Goal: Task Accomplishment & Management: Manage account settings

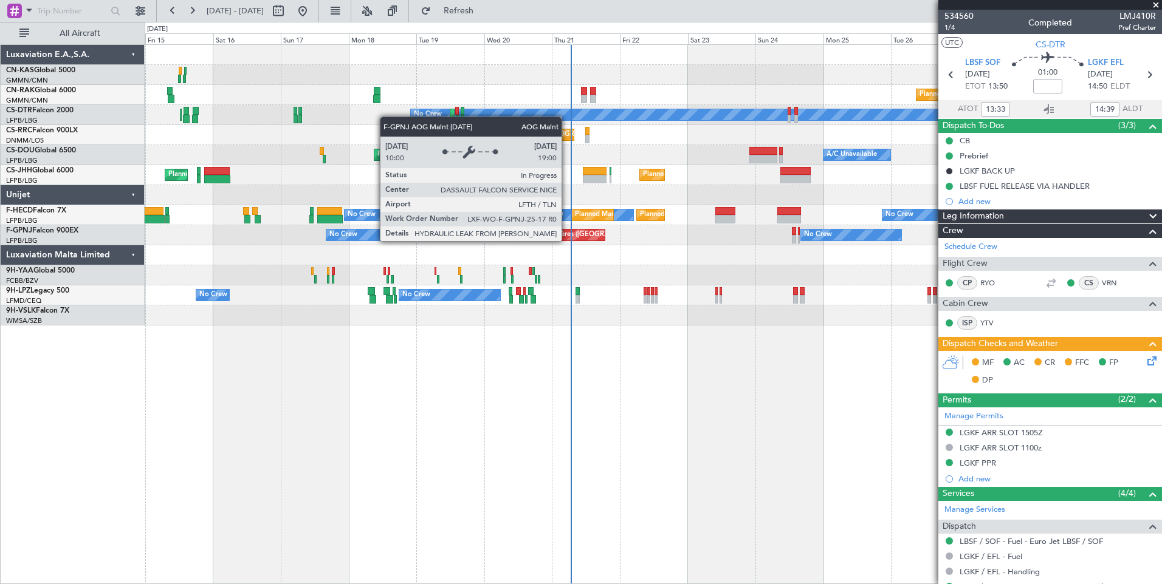
scroll to position [226, 0]
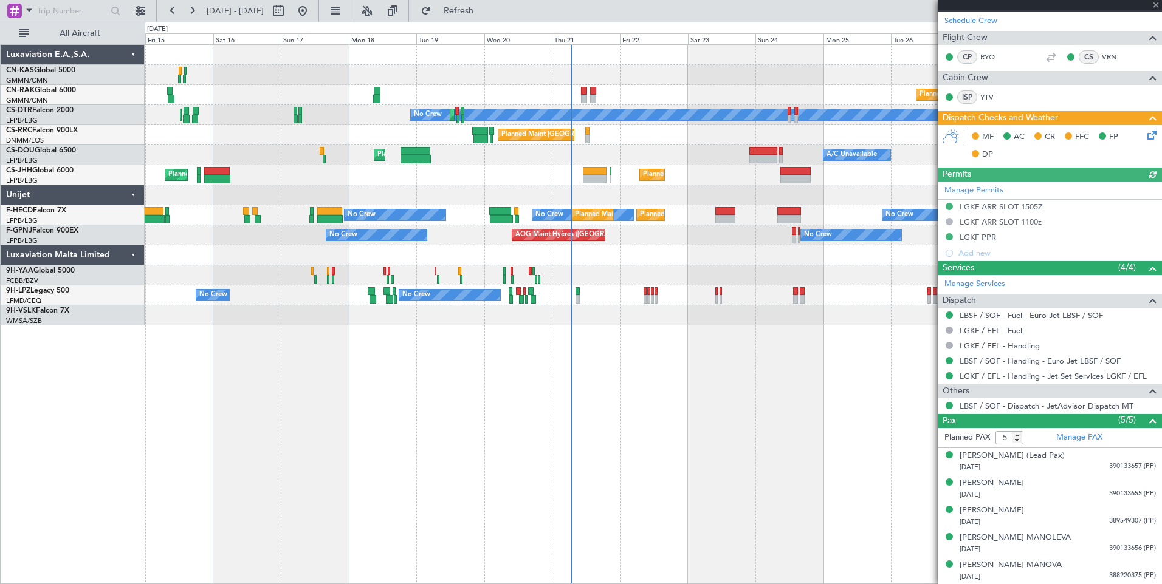
type input "+00:05"
type input "0"
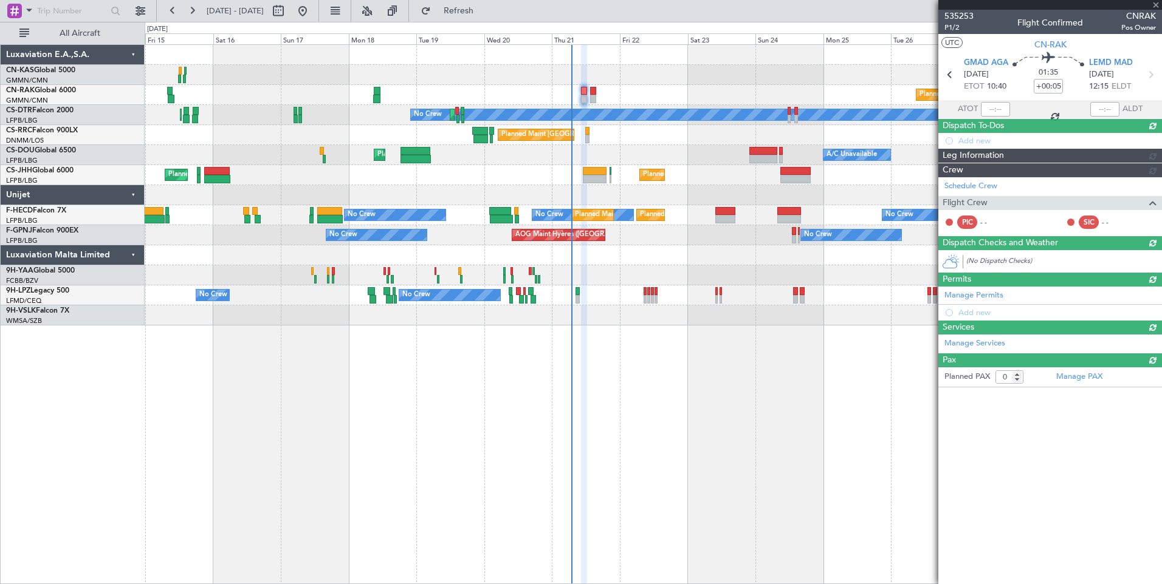
scroll to position [0, 0]
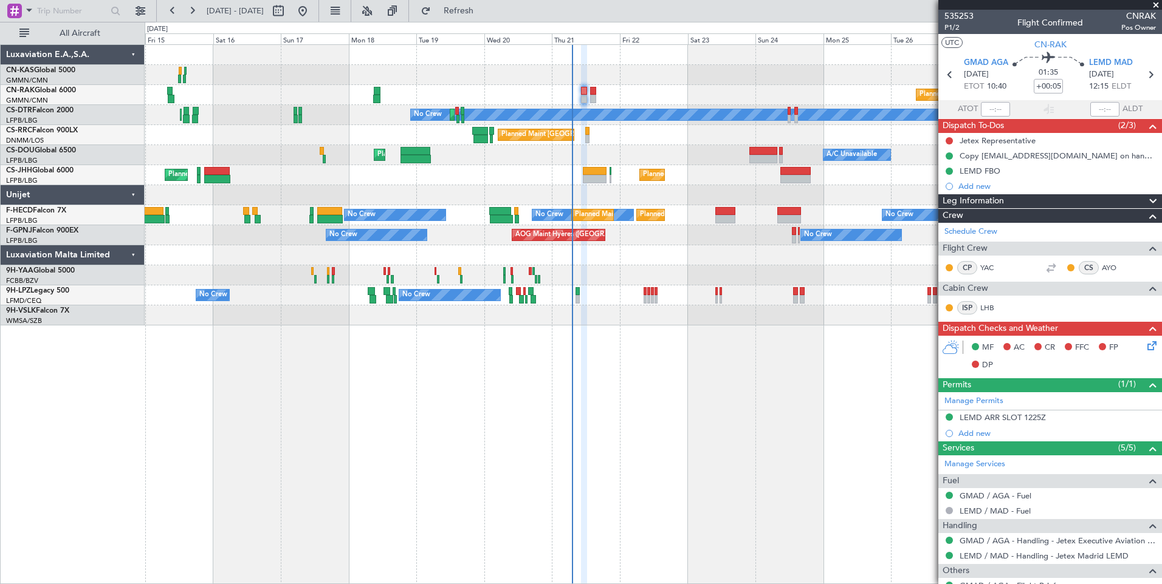
click at [1001, 199] on span "Leg Information" at bounding box center [972, 201] width 61 height 14
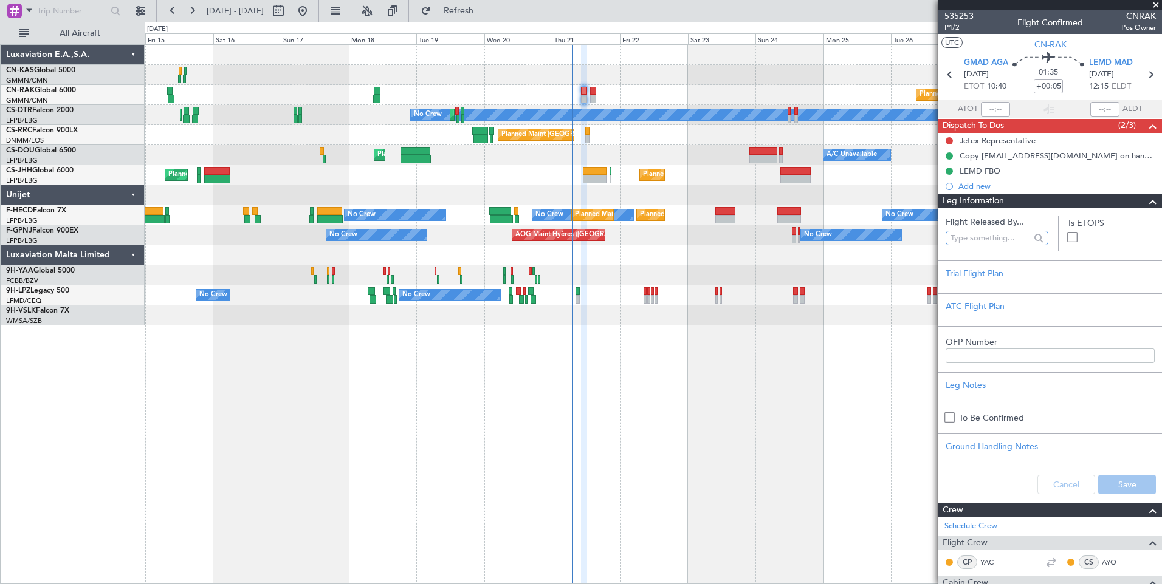
click at [999, 242] on input "text" at bounding box center [990, 238] width 80 height 18
click at [999, 286] on span "[PERSON_NAME] ([PERSON_NAME])" at bounding box center [994, 291] width 78 height 18
type input "[PERSON_NAME] ([PERSON_NAME])"
click at [1112, 485] on button "Save" at bounding box center [1127, 484] width 58 height 19
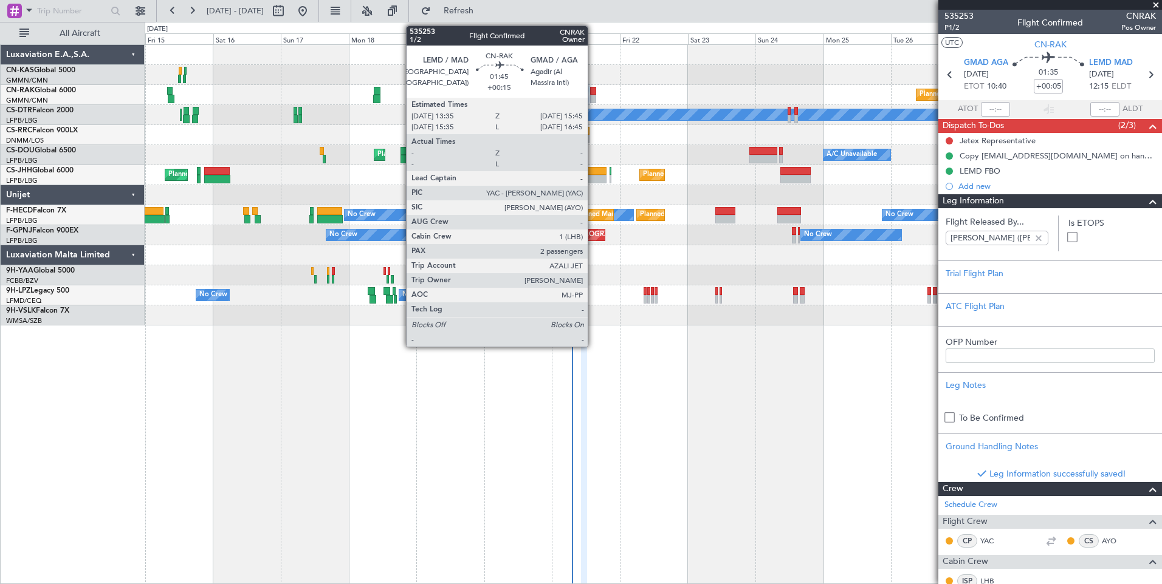
click at [593, 95] on div at bounding box center [593, 99] width 7 height 9
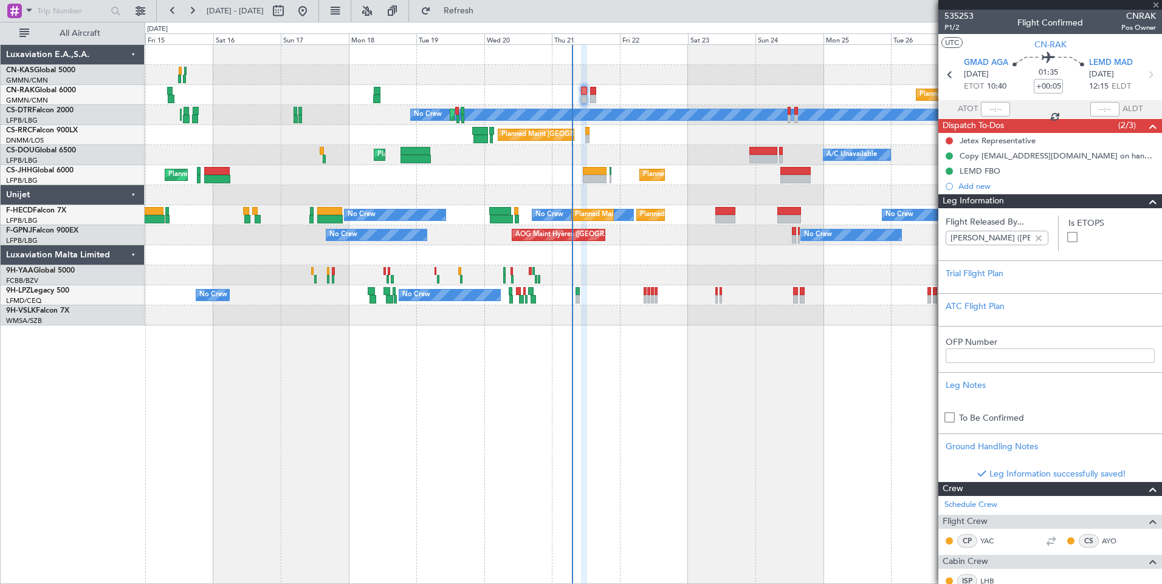
type input "+00:15"
type input "2"
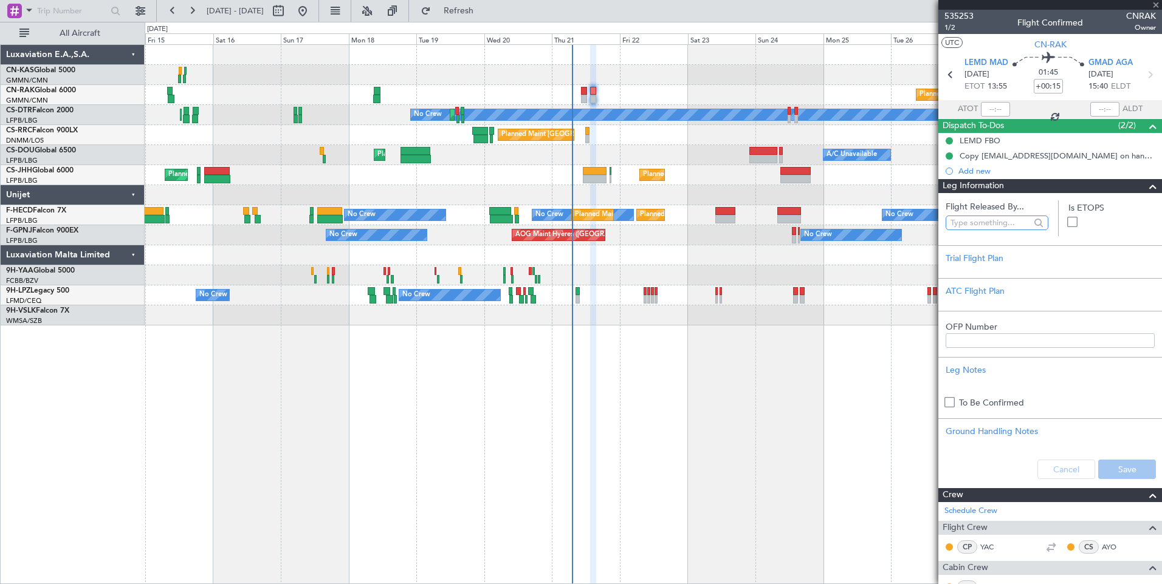
click at [979, 224] on input "text" at bounding box center [990, 223] width 80 height 18
click at [990, 271] on span "[PERSON_NAME] ([PERSON_NAME])" at bounding box center [994, 276] width 78 height 18
type input "[PERSON_NAME] ([PERSON_NAME])"
click at [1119, 477] on button "Save" at bounding box center [1127, 469] width 58 height 19
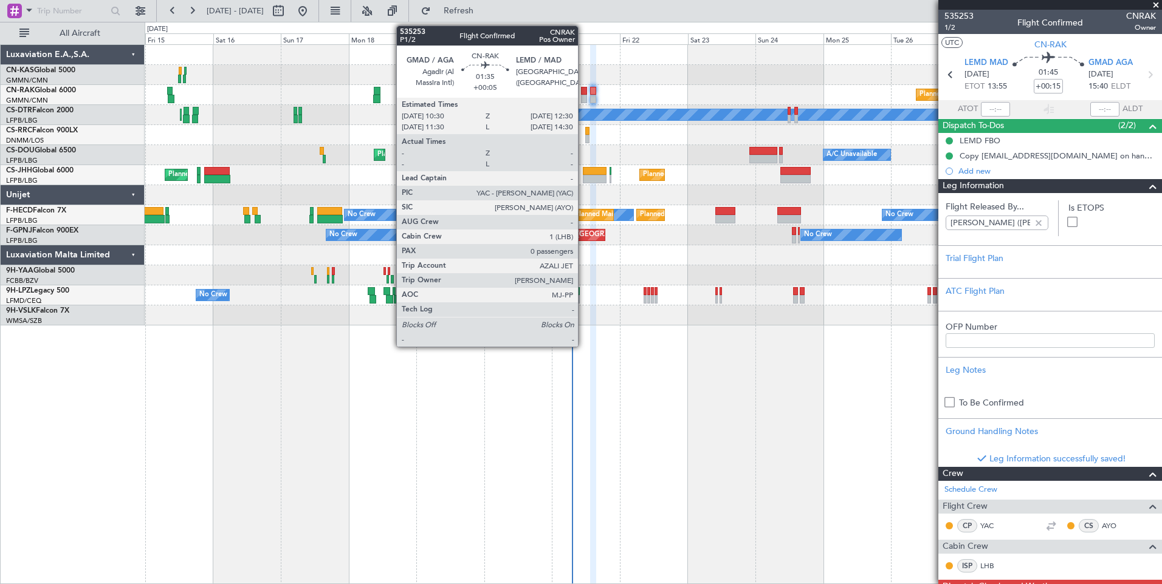
click at [583, 94] on div at bounding box center [584, 91] width 6 height 9
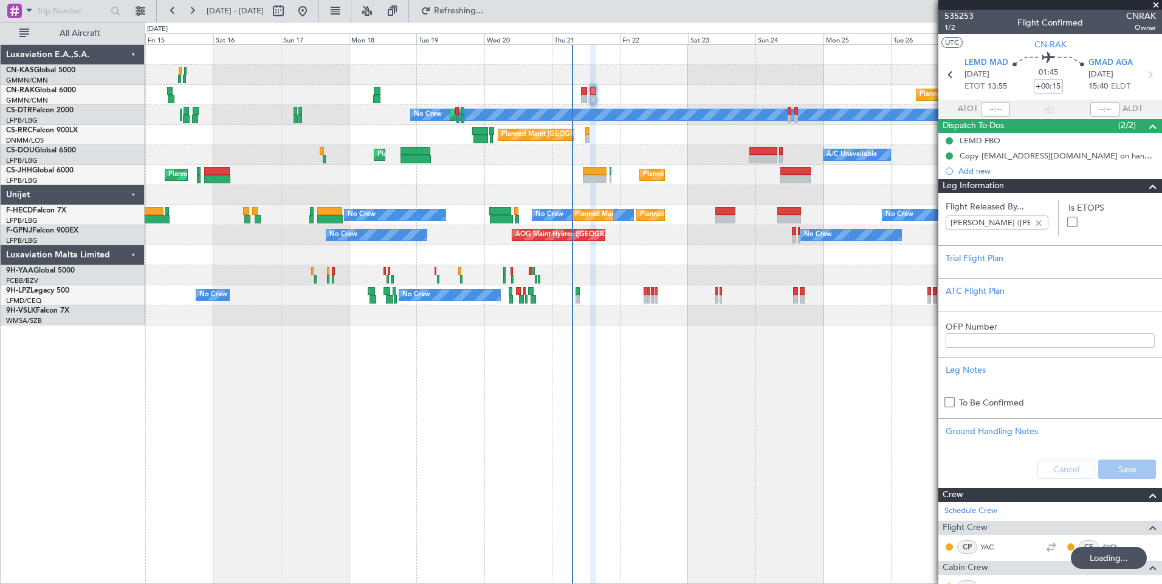
click at [987, 183] on span "Leg Information" at bounding box center [972, 186] width 61 height 14
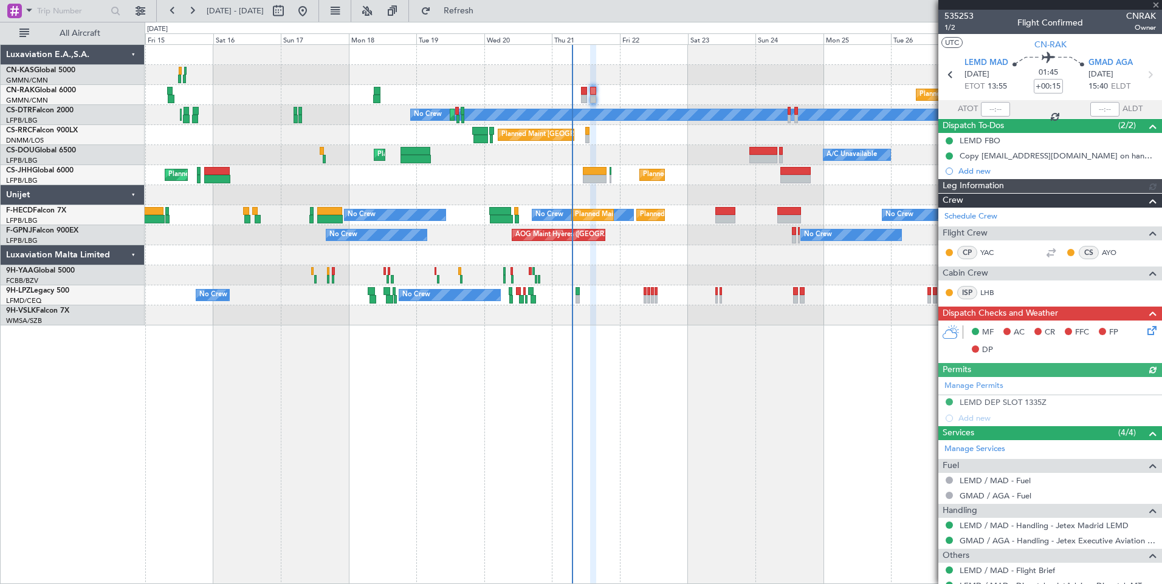
type input "[PERSON_NAME] ([PERSON_NAME])"
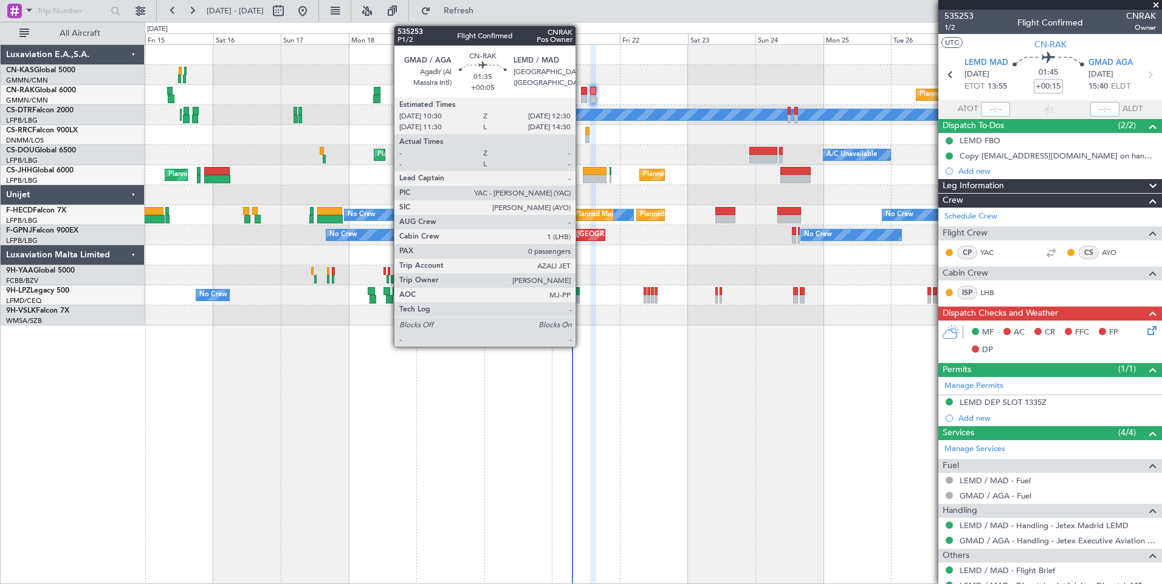
click at [581, 93] on div at bounding box center [584, 91] width 6 height 9
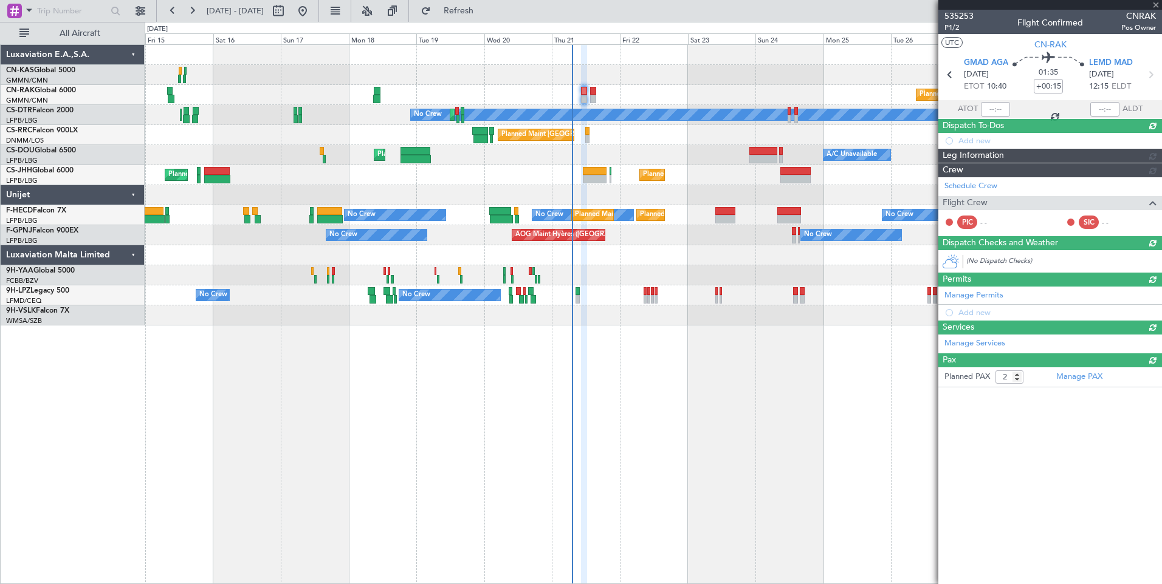
type input "+00:05"
type input "0"
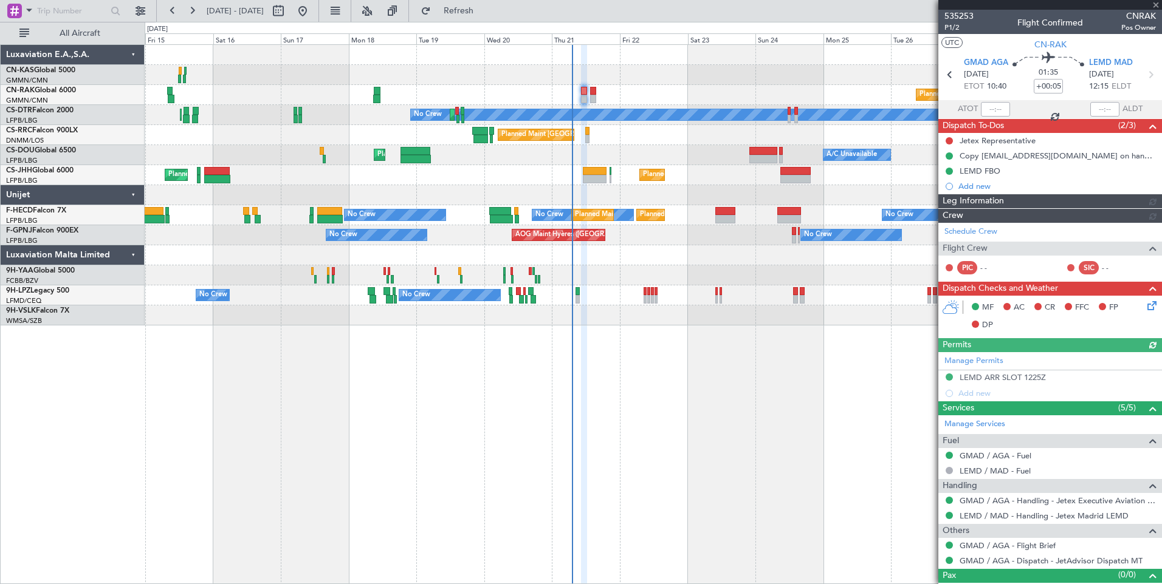
type input "[PERSON_NAME] ([PERSON_NAME])"
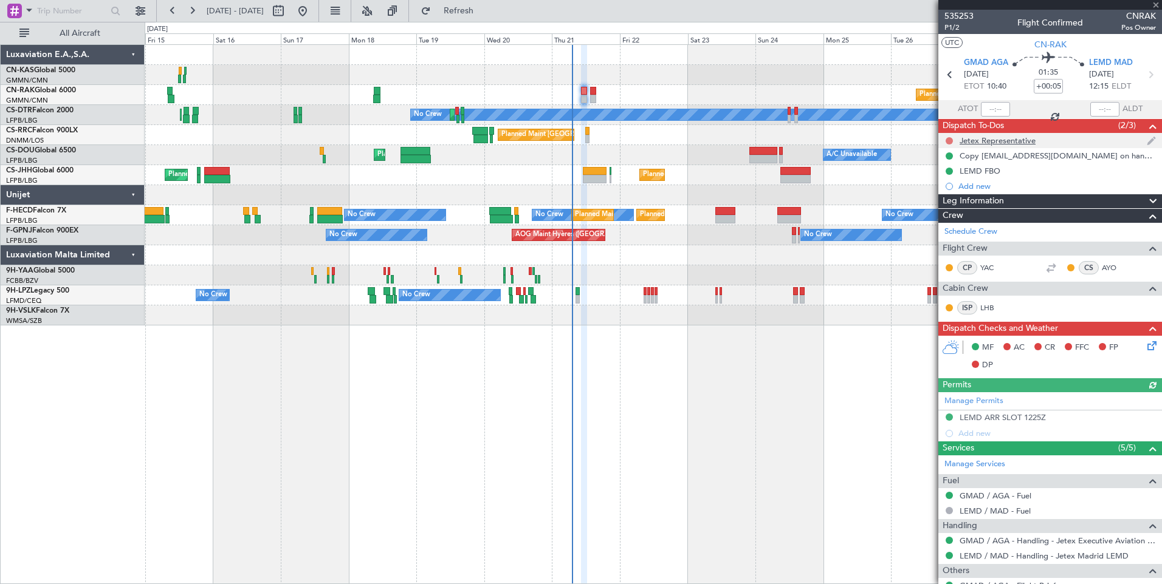
click at [947, 139] on button at bounding box center [948, 140] width 7 height 7
click at [948, 196] on span "Completed" at bounding box center [954, 194] width 40 height 12
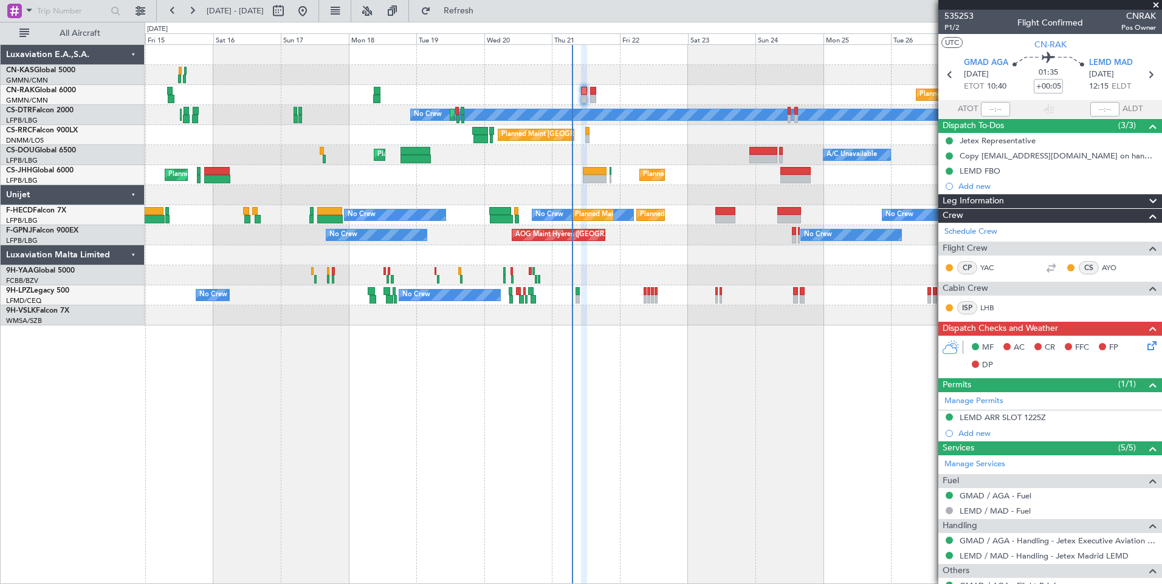
click at [1145, 349] on icon at bounding box center [1150, 344] width 10 height 10
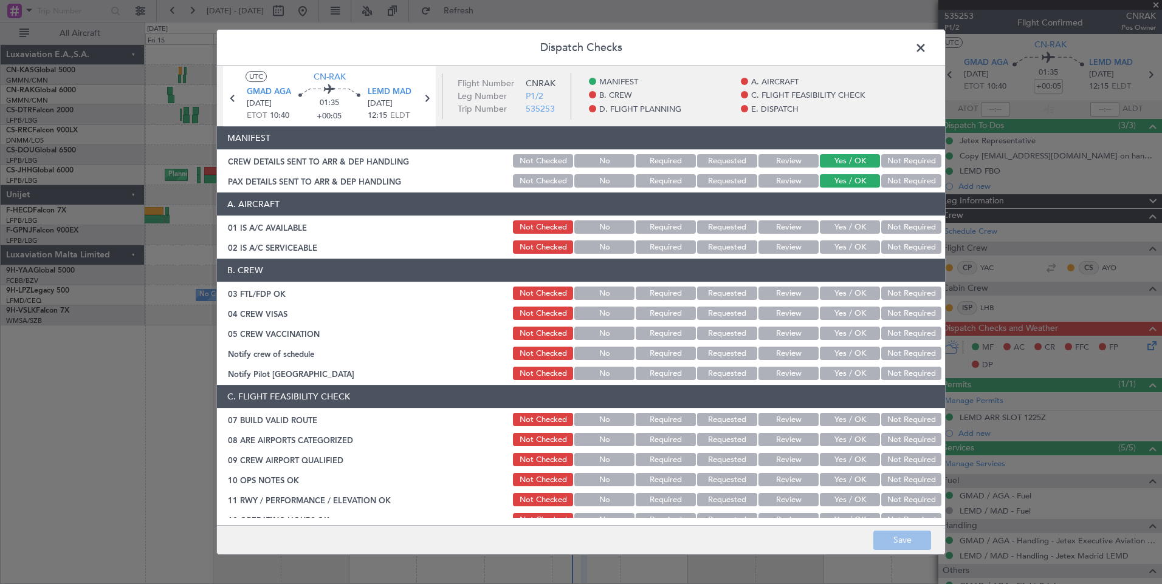
click at [833, 228] on button "Yes / OK" at bounding box center [850, 227] width 60 height 13
click at [837, 252] on button "Yes / OK" at bounding box center [850, 247] width 60 height 13
click at [842, 286] on div "Yes / OK" at bounding box center [848, 293] width 61 height 17
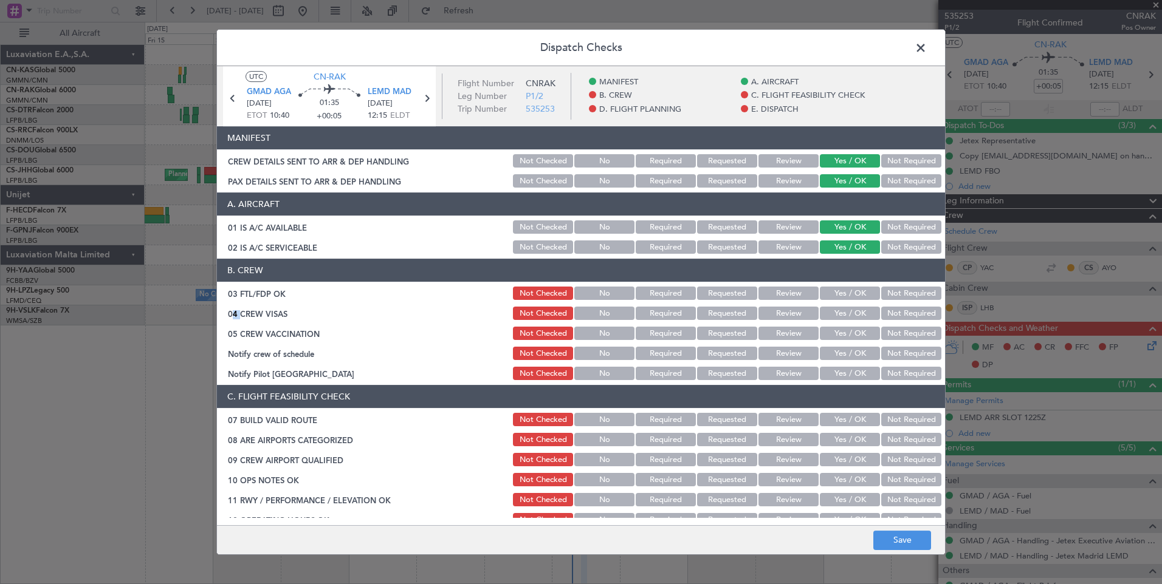
drag, startPoint x: 842, startPoint y: 286, endPoint x: 834, endPoint y: 292, distance: 10.5
click at [834, 292] on div "Yes / OK" at bounding box center [848, 293] width 61 height 17
click at [836, 321] on div "Yes / OK" at bounding box center [848, 313] width 61 height 17
click at [824, 296] on button "Yes / OK" at bounding box center [850, 293] width 60 height 13
click at [832, 322] on div "Yes / OK" at bounding box center [848, 313] width 61 height 17
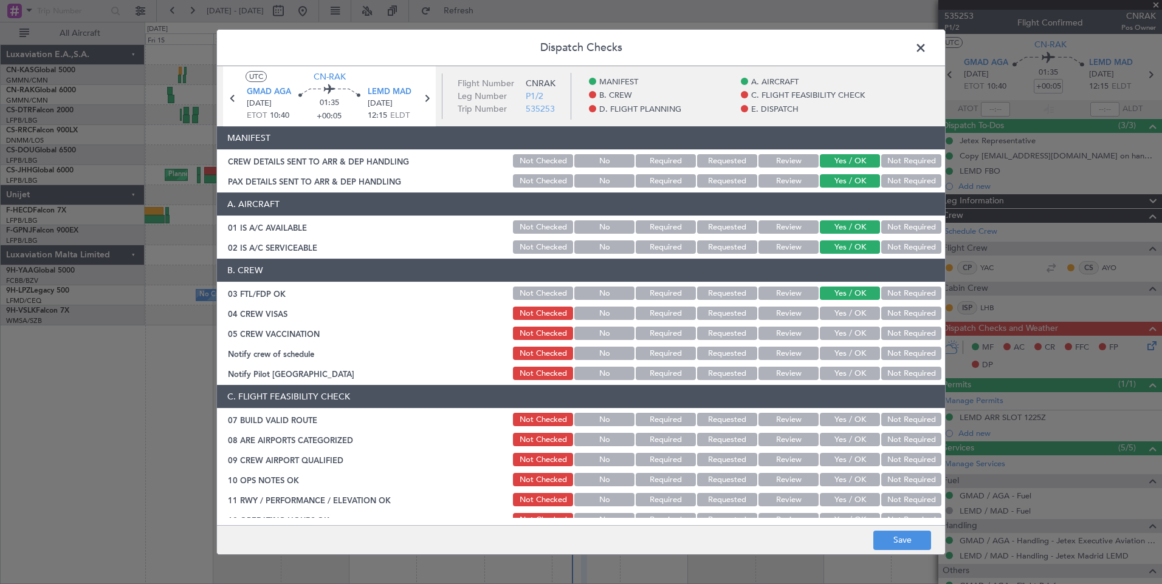
click at [831, 317] on button "Yes / OK" at bounding box center [850, 313] width 60 height 13
click at [832, 331] on button "Yes / OK" at bounding box center [850, 333] width 60 height 13
click at [836, 354] on button "Yes / OK" at bounding box center [850, 353] width 60 height 13
click at [839, 369] on button "Yes / OK" at bounding box center [850, 373] width 60 height 13
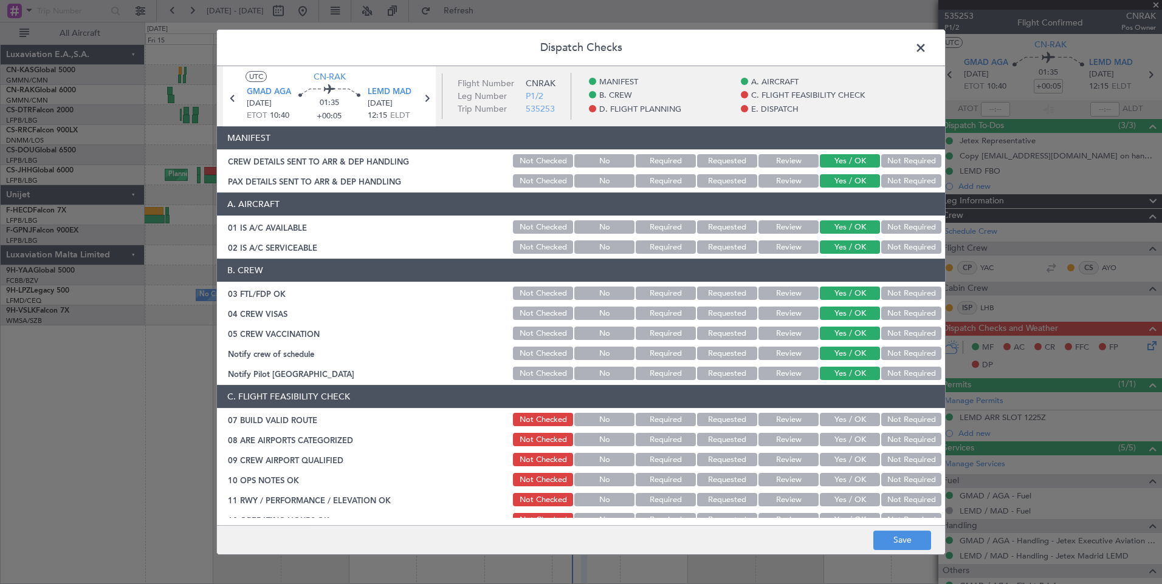
click at [840, 417] on button "Yes / OK" at bounding box center [850, 419] width 60 height 13
click at [844, 442] on button "Yes / OK" at bounding box center [850, 439] width 60 height 13
click at [849, 460] on button "Yes / OK" at bounding box center [850, 459] width 60 height 13
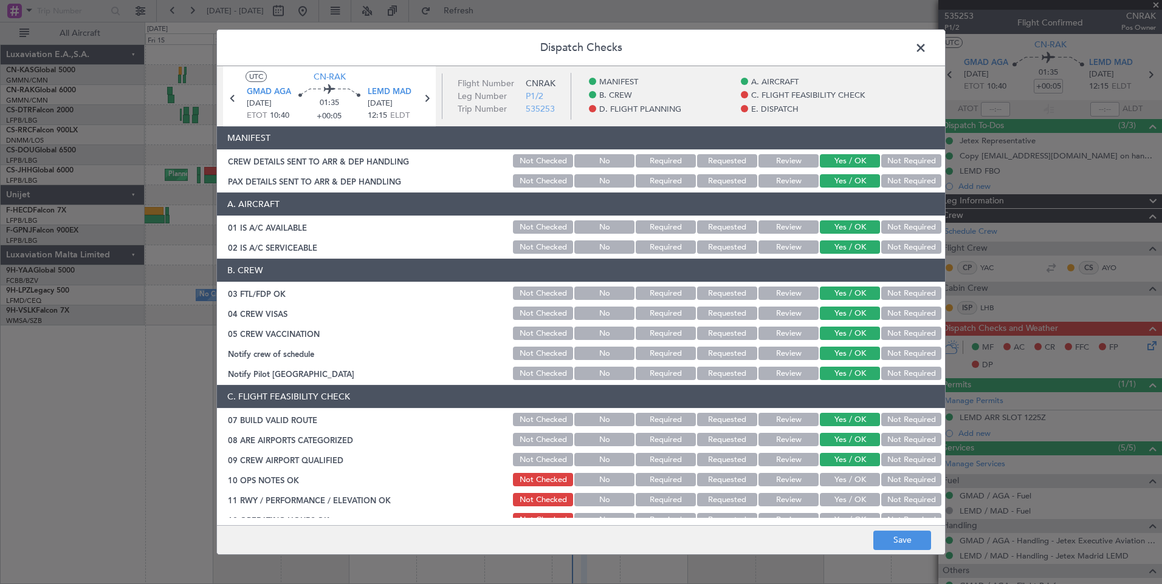
click at [850, 477] on button "Yes / OK" at bounding box center [850, 479] width 60 height 13
click at [852, 499] on button "Yes / OK" at bounding box center [850, 499] width 60 height 13
click at [852, 513] on button "Yes / OK" at bounding box center [850, 519] width 60 height 13
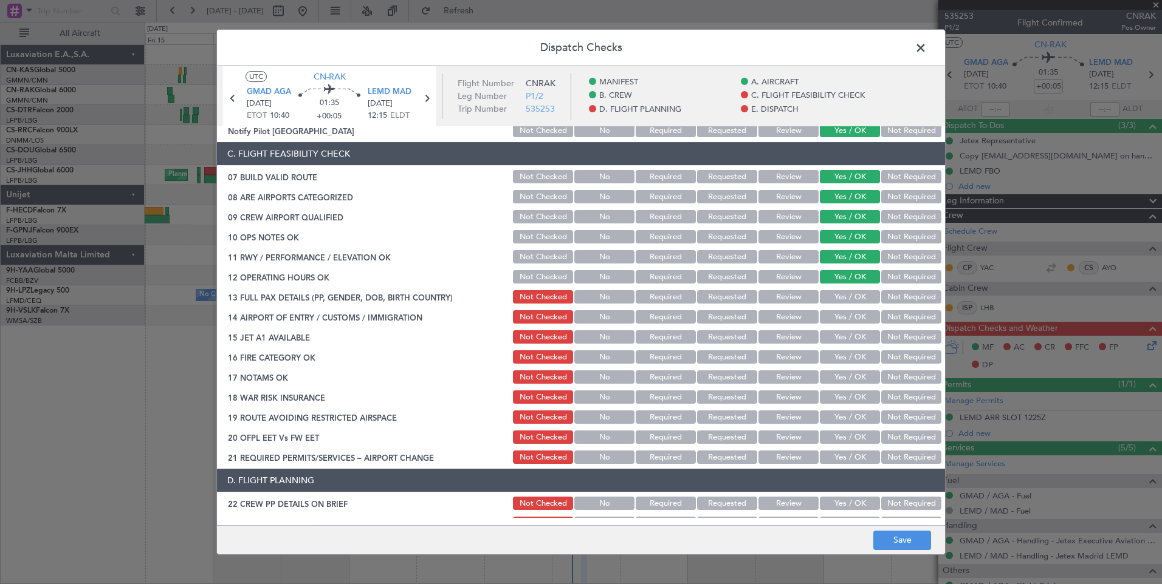
scroll to position [340, 0]
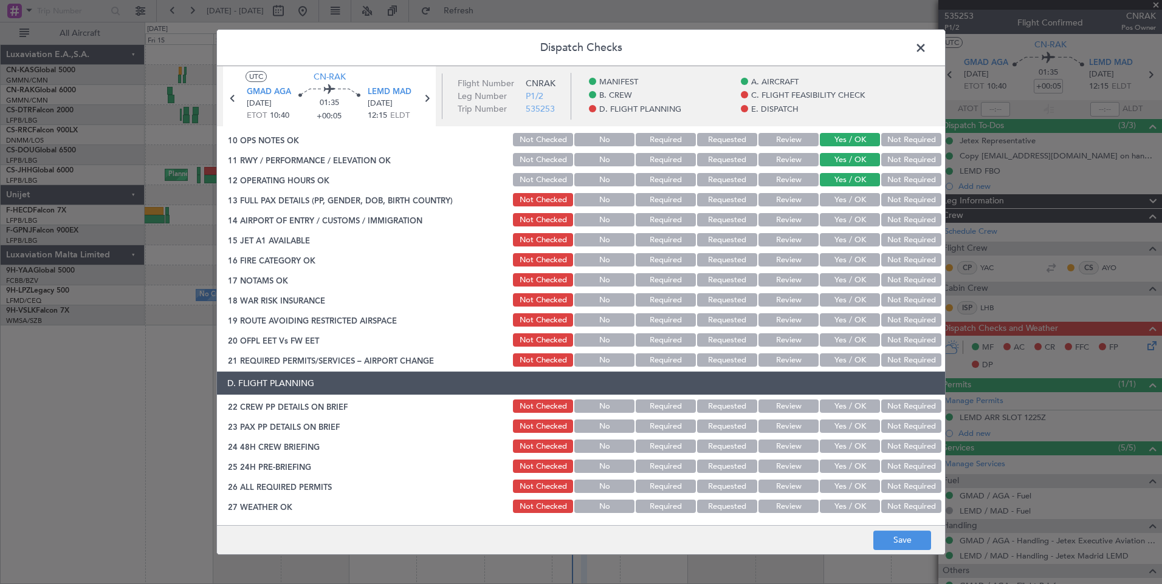
click at [829, 203] on button "Yes / OK" at bounding box center [850, 199] width 60 height 13
click at [836, 224] on button "Yes / OK" at bounding box center [850, 219] width 60 height 13
click at [836, 244] on button "Yes / OK" at bounding box center [850, 239] width 60 height 13
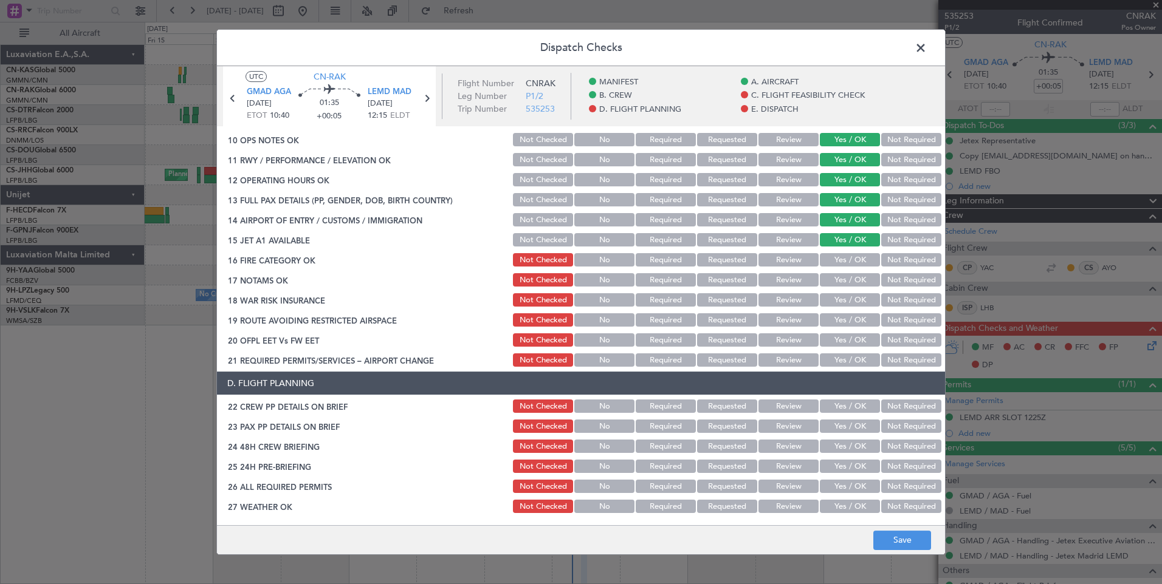
click at [837, 257] on button "Yes / OK" at bounding box center [850, 259] width 60 height 13
click at [837, 276] on button "Yes / OK" at bounding box center [850, 279] width 60 height 13
click at [840, 293] on div "Yes / OK" at bounding box center [848, 300] width 61 height 17
click at [840, 298] on button "Yes / OK" at bounding box center [850, 299] width 60 height 13
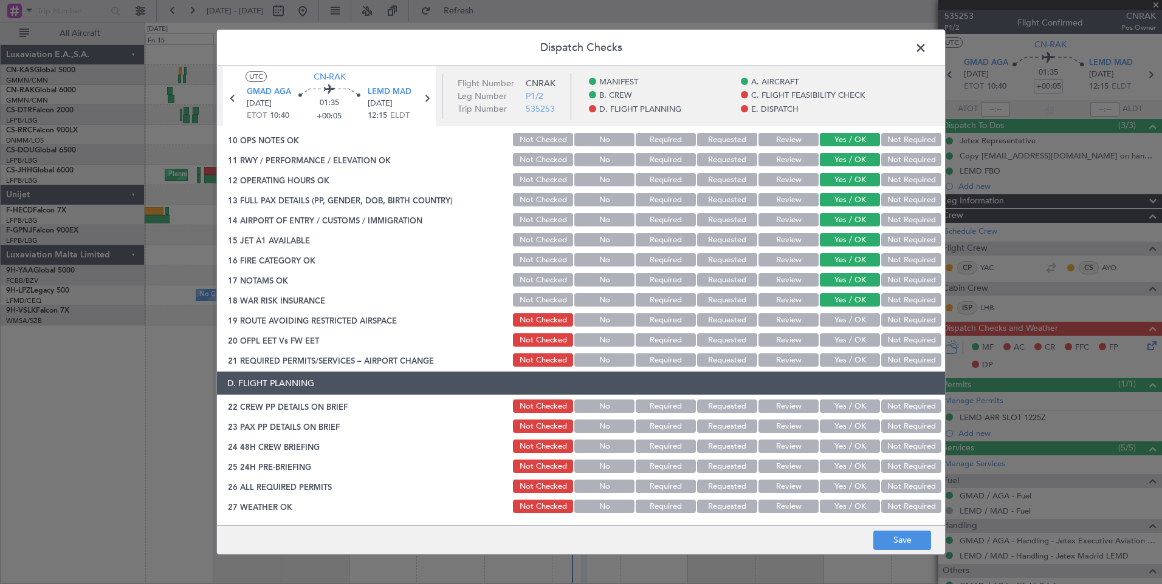
click at [843, 319] on button "Yes / OK" at bounding box center [850, 319] width 60 height 13
click at [846, 341] on button "Yes / OK" at bounding box center [850, 340] width 60 height 13
click at [846, 366] on button "Yes / OK" at bounding box center [850, 360] width 60 height 13
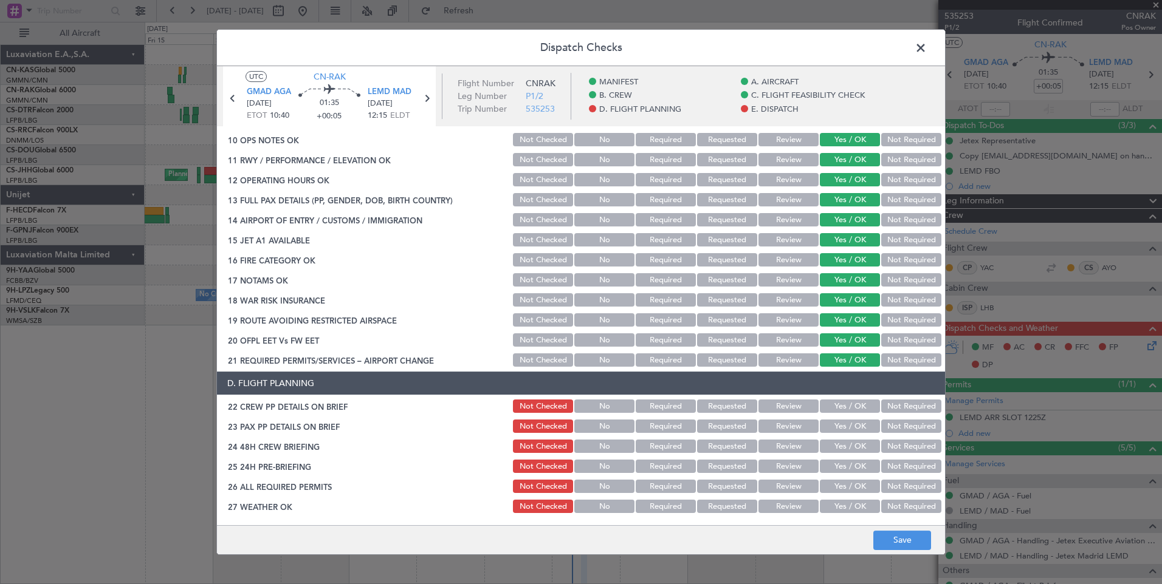
click at [849, 412] on button "Yes / OK" at bounding box center [850, 406] width 60 height 13
click at [853, 435] on div "Yes / OK" at bounding box center [848, 426] width 61 height 17
click at [846, 426] on button "Yes / OK" at bounding box center [850, 426] width 60 height 13
click at [846, 443] on button "Yes / OK" at bounding box center [850, 446] width 60 height 13
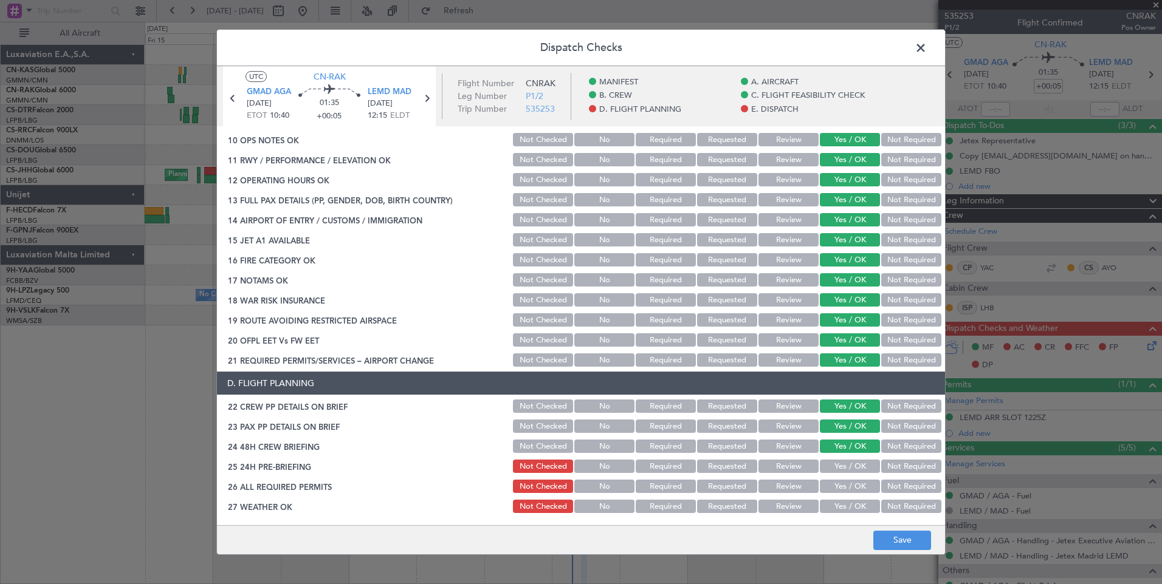
click at [846, 463] on button "Yes / OK" at bounding box center [850, 466] width 60 height 13
click at [849, 484] on button "Yes / OK" at bounding box center [850, 486] width 60 height 13
click at [849, 510] on button "Yes / OK" at bounding box center [850, 506] width 60 height 13
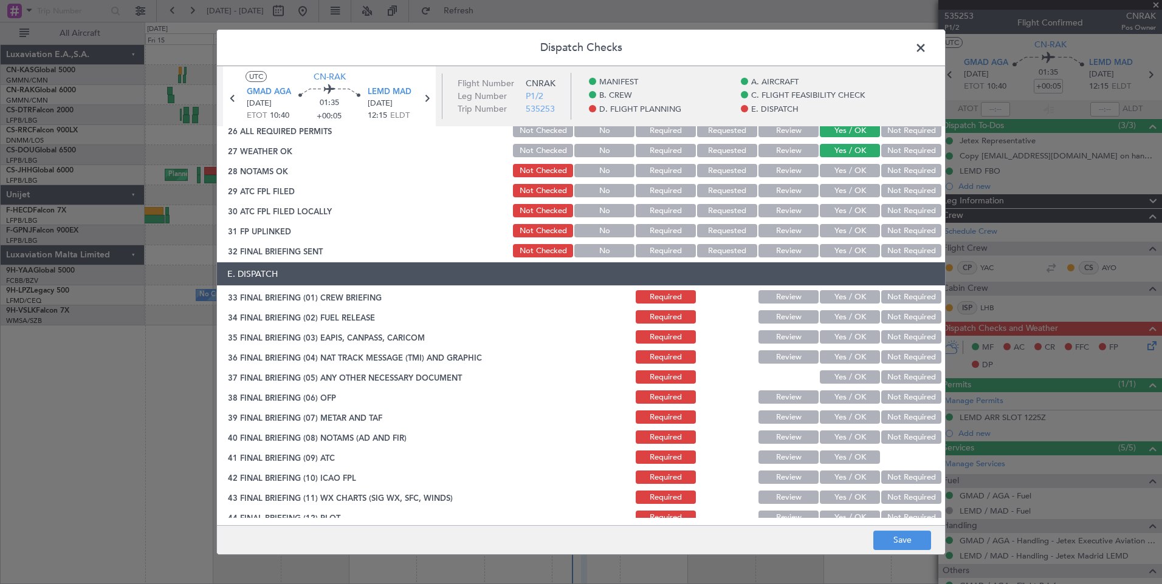
scroll to position [708, 0]
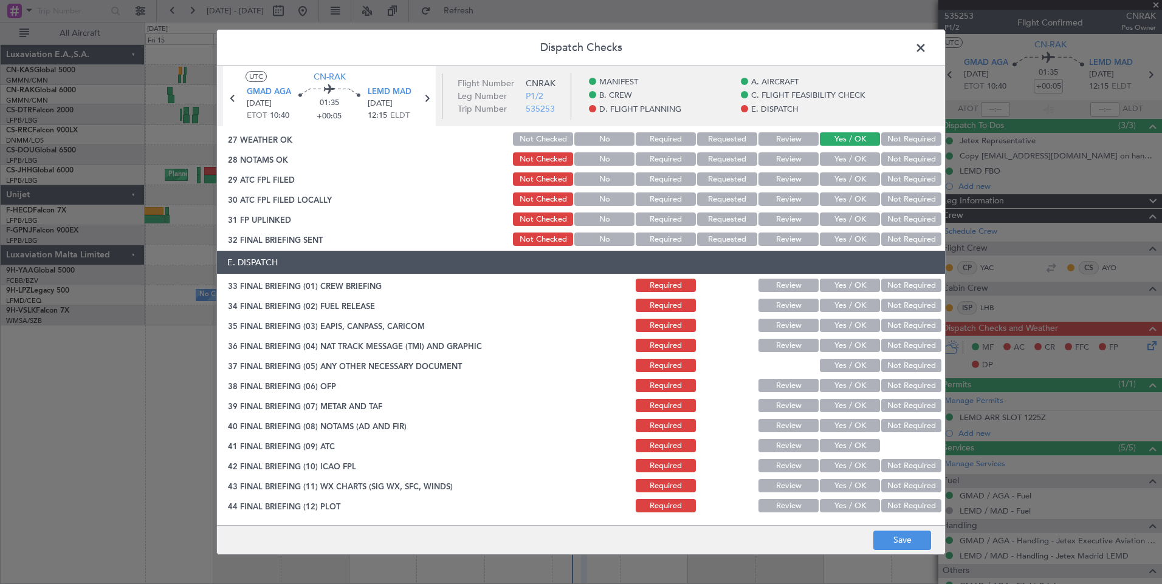
click at [835, 157] on button "Yes / OK" at bounding box center [850, 158] width 60 height 13
click at [841, 188] on div "Yes / OK" at bounding box center [848, 179] width 61 height 17
click at [841, 181] on button "Yes / OK" at bounding box center [850, 179] width 60 height 13
click at [843, 197] on button "Yes / OK" at bounding box center [850, 199] width 60 height 13
click at [845, 214] on button "Yes / OK" at bounding box center [850, 219] width 60 height 13
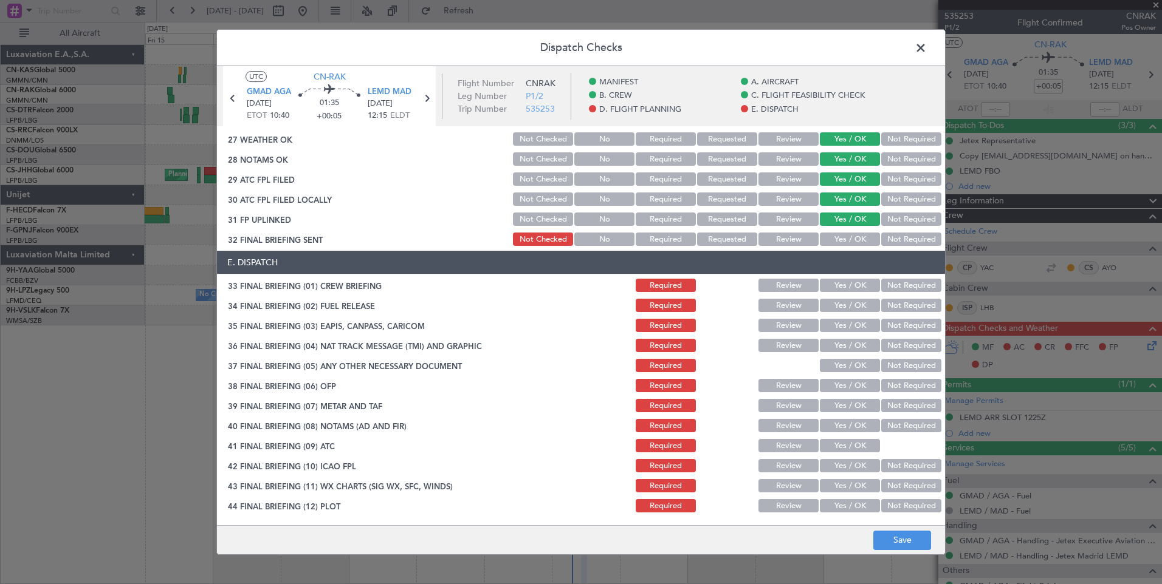
click at [846, 232] on div "Yes / OK" at bounding box center [848, 239] width 61 height 17
click at [846, 243] on button "Yes / OK" at bounding box center [850, 239] width 60 height 13
click at [848, 284] on button "Yes / OK" at bounding box center [850, 285] width 60 height 13
click at [848, 306] on button "Yes / OK" at bounding box center [850, 305] width 60 height 13
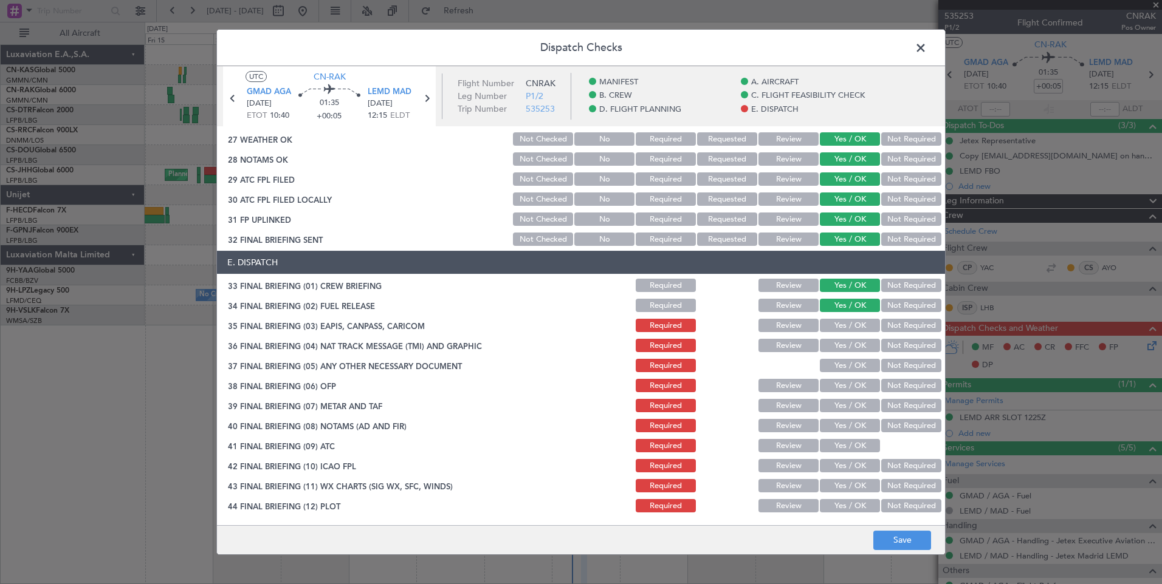
click at [848, 327] on button "Yes / OK" at bounding box center [850, 325] width 60 height 13
click at [849, 347] on button "Yes / OK" at bounding box center [850, 345] width 60 height 13
click at [851, 368] on button "Yes / OK" at bounding box center [850, 365] width 60 height 13
click at [854, 395] on section "E. DISPATCH 33 FINAL BRIEFING (01) CREW BRIEFING Required Review Yes / OK Not R…" at bounding box center [581, 383] width 728 height 264
click at [848, 387] on button "Yes / OK" at bounding box center [850, 385] width 60 height 13
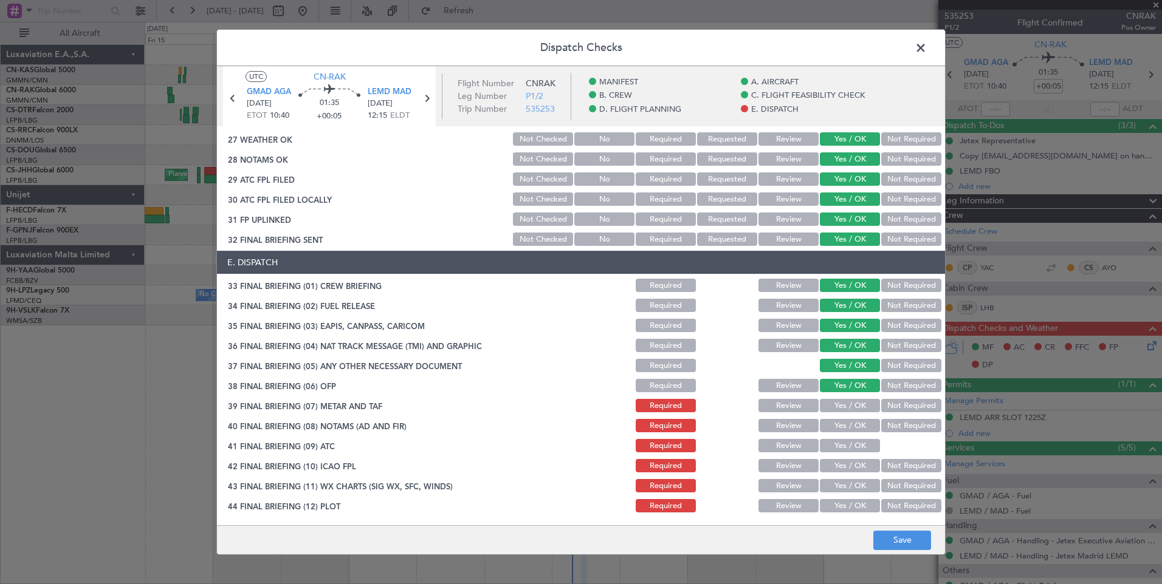
click at [847, 407] on button "Yes / OK" at bounding box center [850, 405] width 60 height 13
click at [849, 428] on button "Yes / OK" at bounding box center [850, 425] width 60 height 13
click at [849, 447] on button "Yes / OK" at bounding box center [850, 445] width 60 height 13
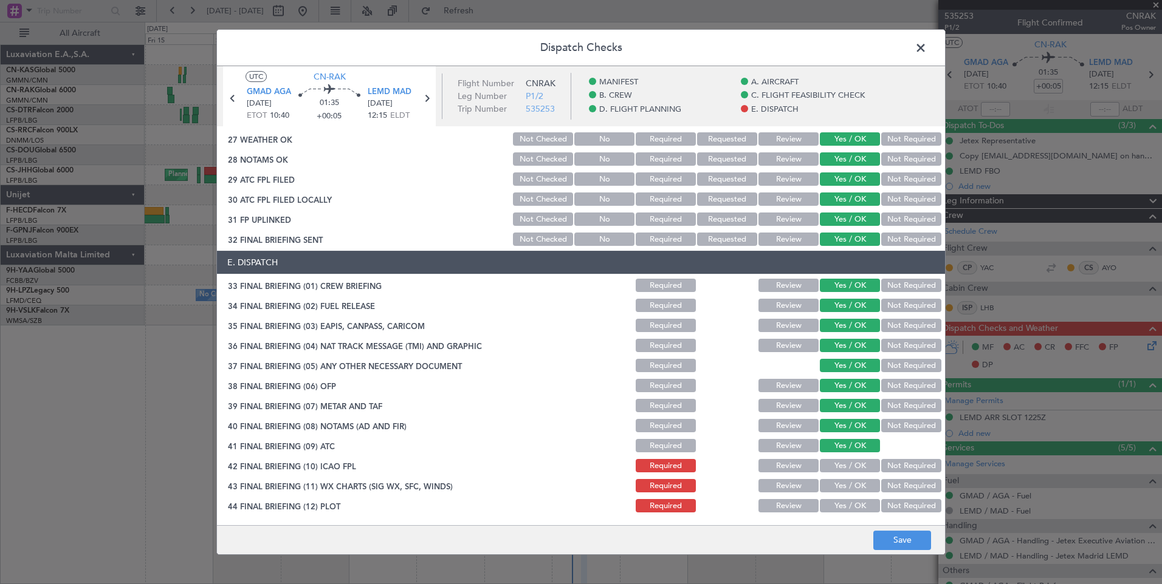
click at [851, 473] on button "Yes / OK" at bounding box center [850, 465] width 60 height 13
click at [854, 494] on div "Yes / OK" at bounding box center [848, 486] width 61 height 17
click at [854, 504] on button "Yes / OK" at bounding box center [850, 505] width 60 height 13
click at [836, 478] on div "Yes / OK" at bounding box center [848, 486] width 61 height 17
click at [838, 488] on button "Yes / OK" at bounding box center [850, 485] width 60 height 13
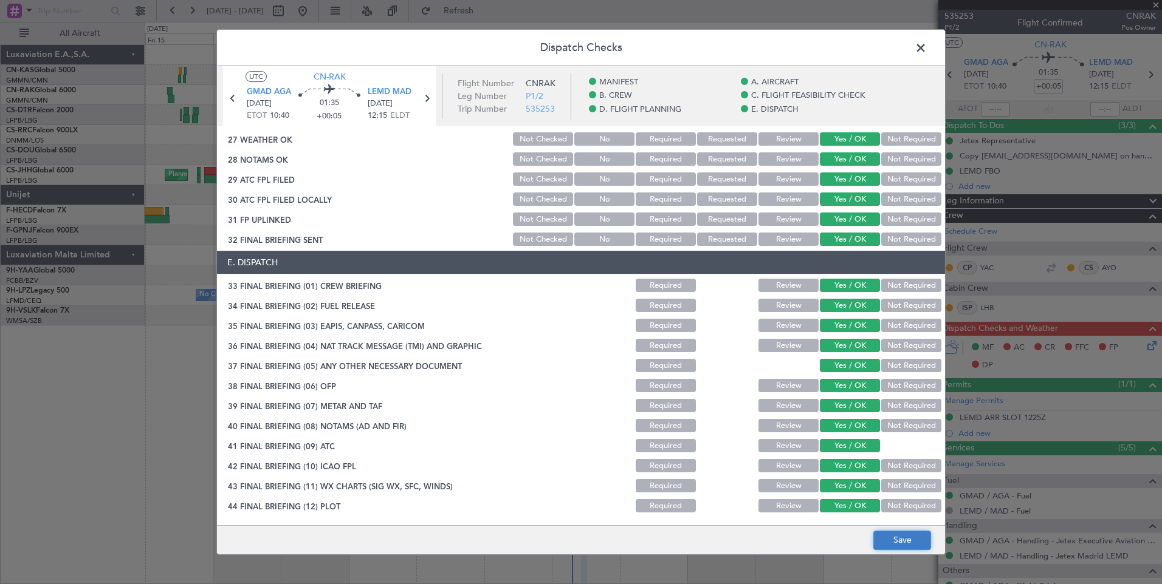
click at [899, 541] on button "Save" at bounding box center [902, 540] width 58 height 19
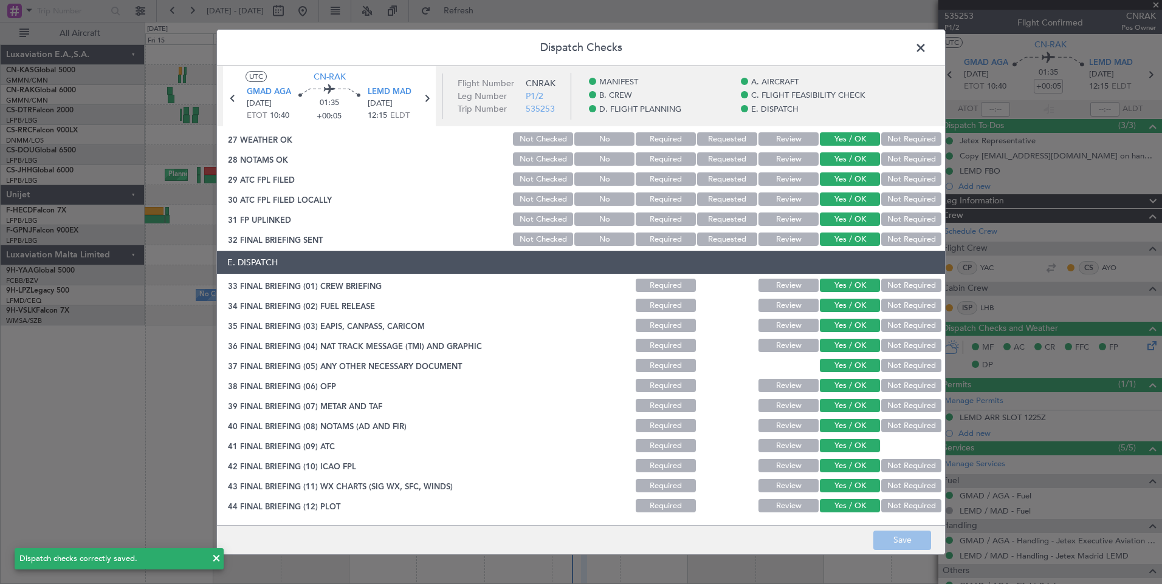
click at [926, 46] on span at bounding box center [926, 51] width 0 height 24
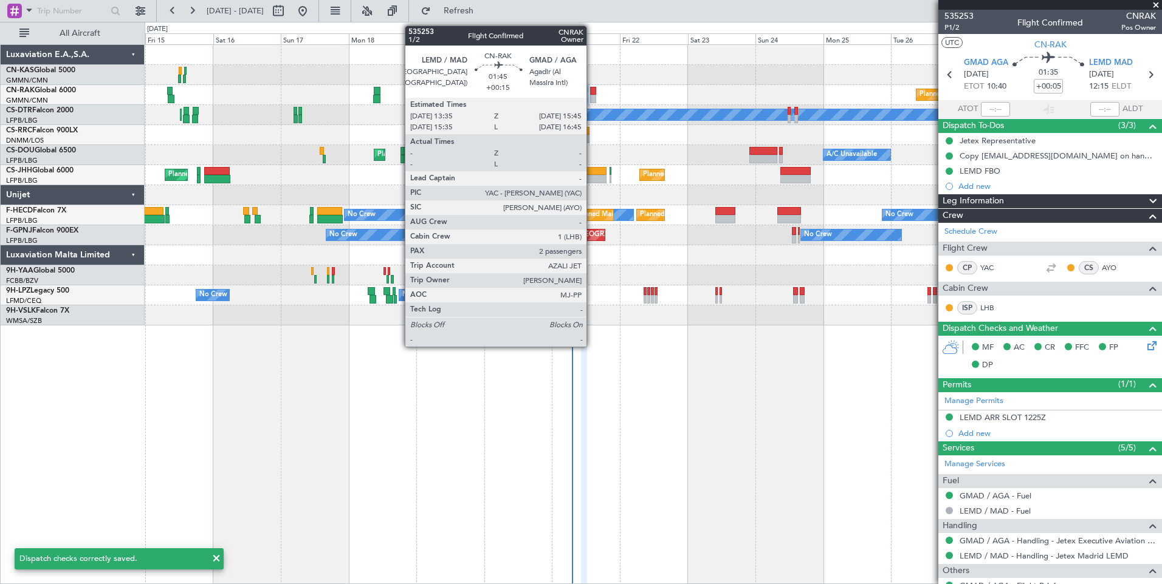
click at [592, 95] on div at bounding box center [593, 99] width 7 height 9
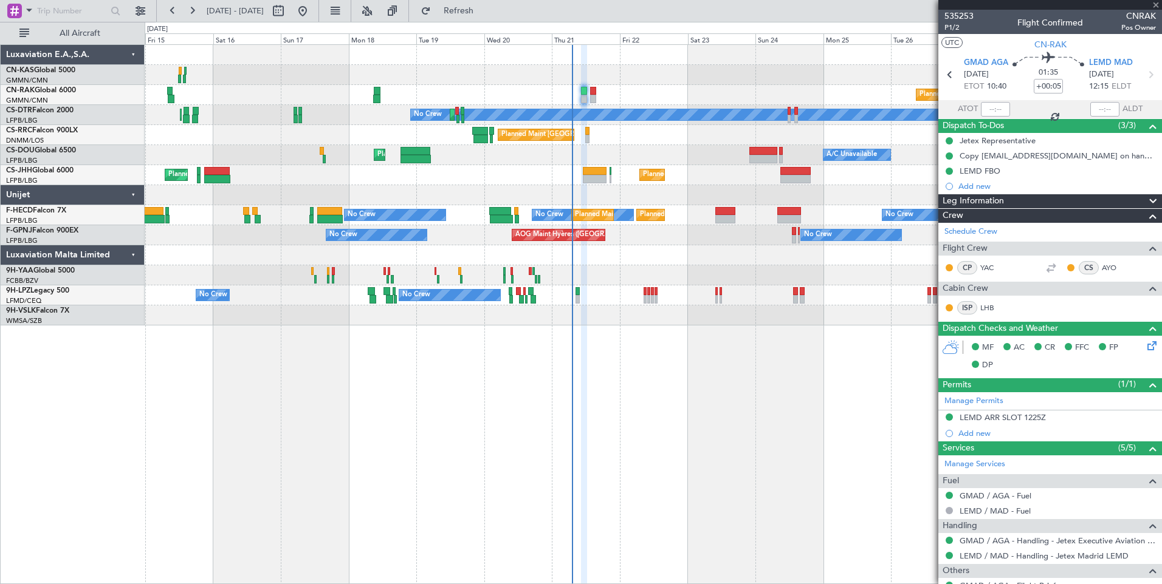
type input "+00:15"
type input "2"
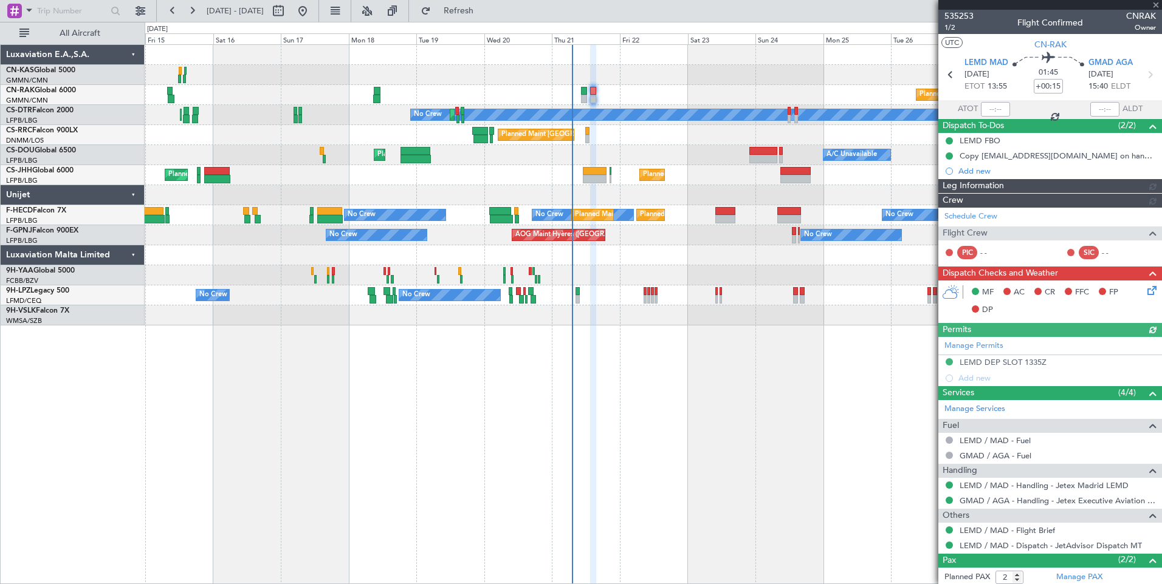
type input "[PERSON_NAME] ([PERSON_NAME])"
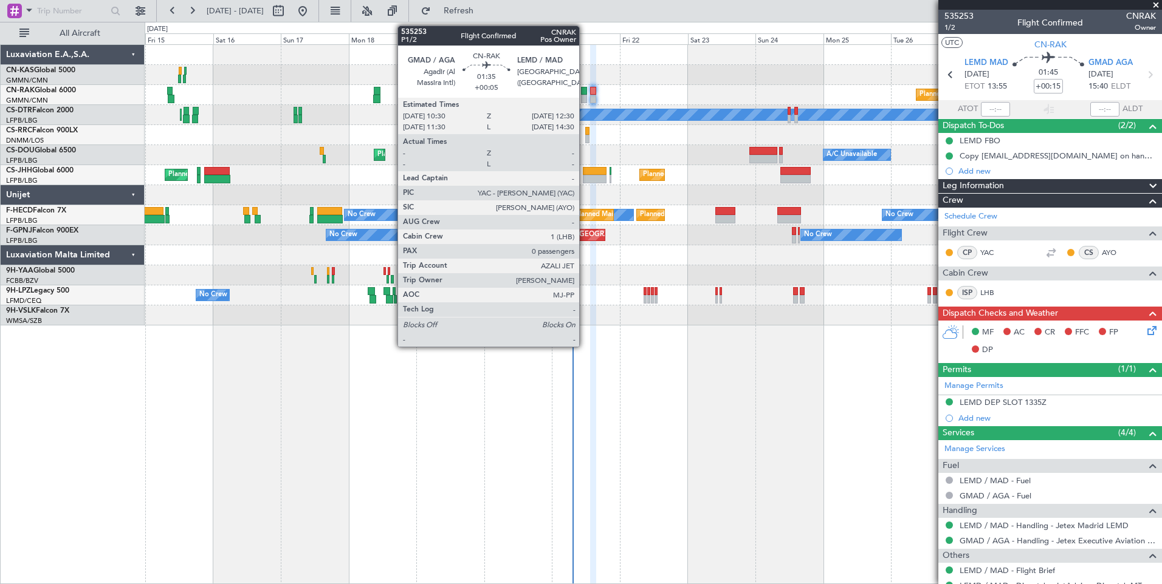
click at [584, 94] on div at bounding box center [584, 91] width 6 height 9
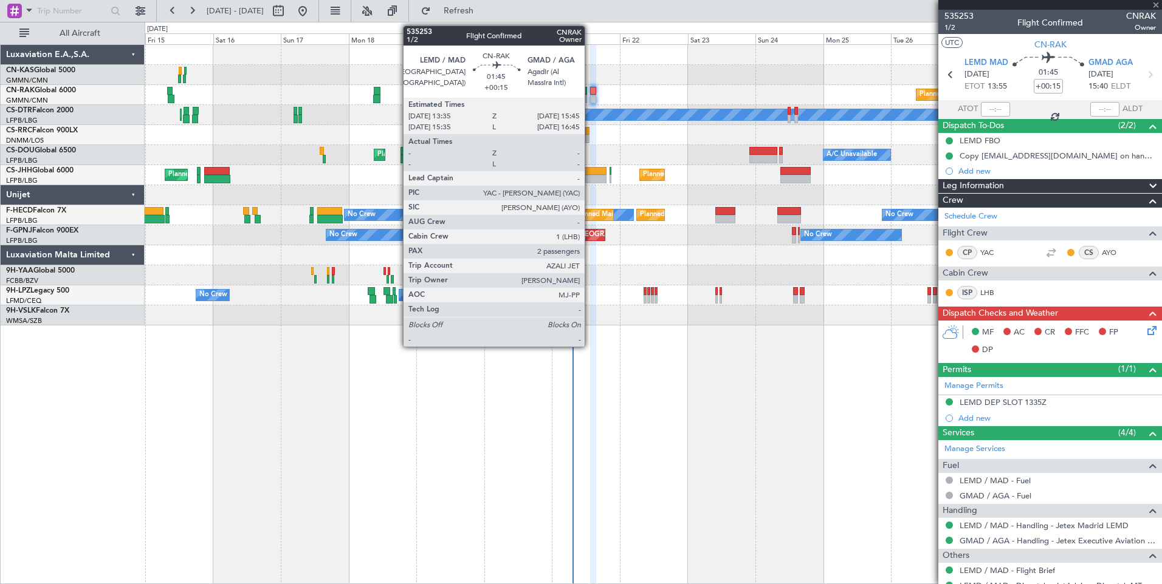
type input "+00:05"
type input "0"
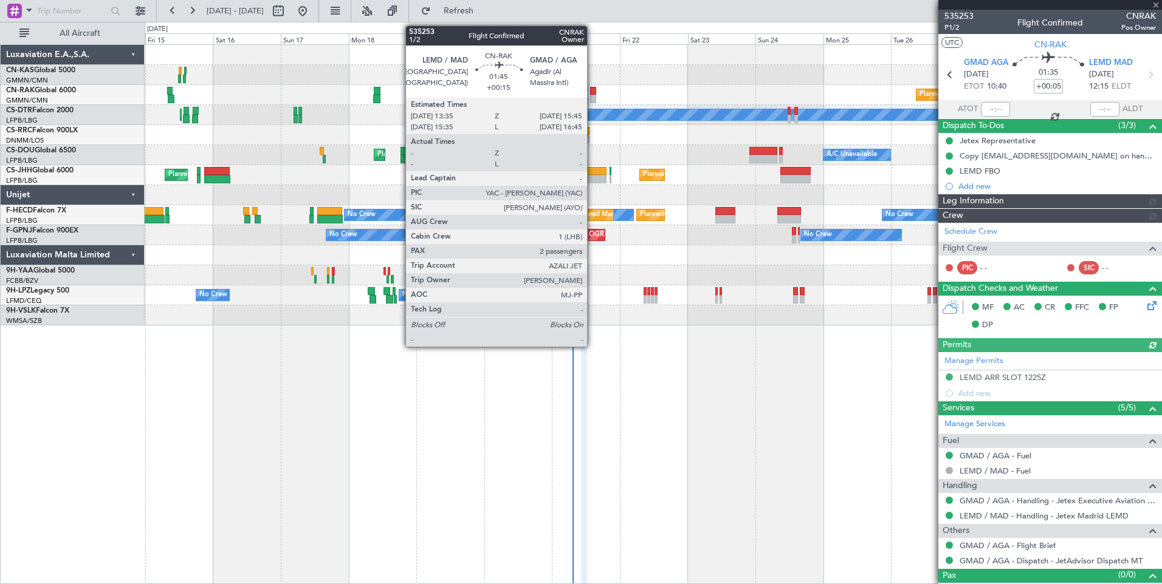
type input "[PERSON_NAME] ([PERSON_NAME])"
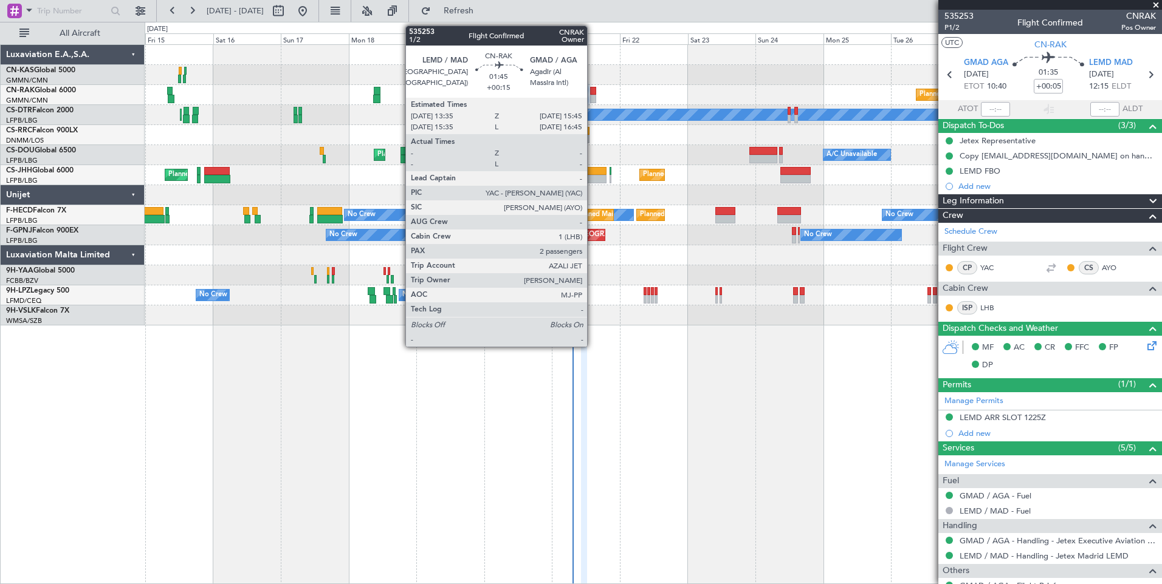
click at [592, 96] on div at bounding box center [593, 99] width 7 height 9
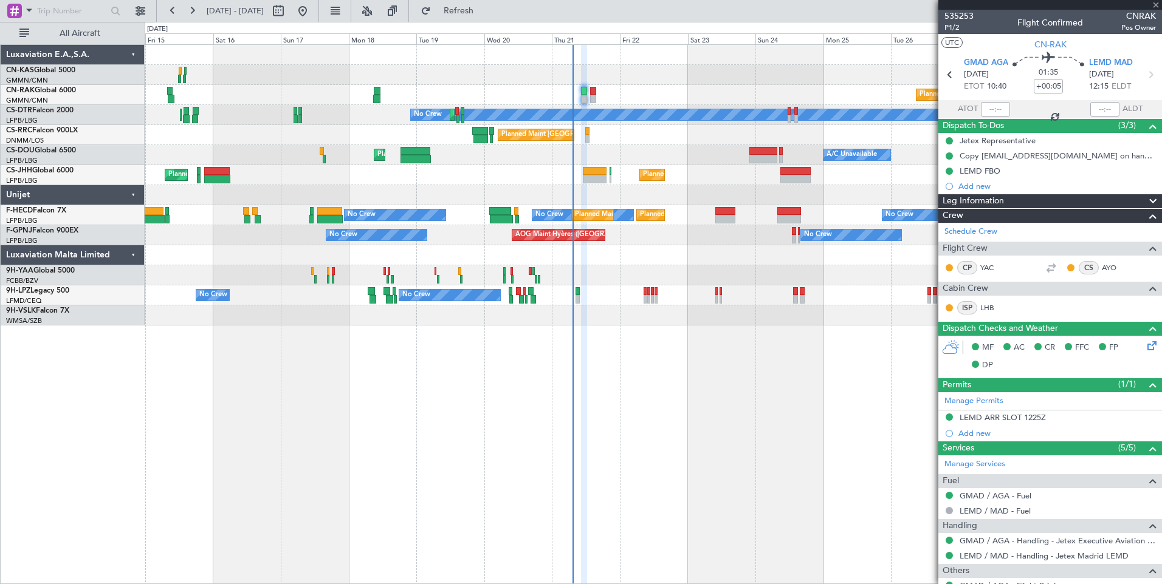
type input "+00:15"
type input "2"
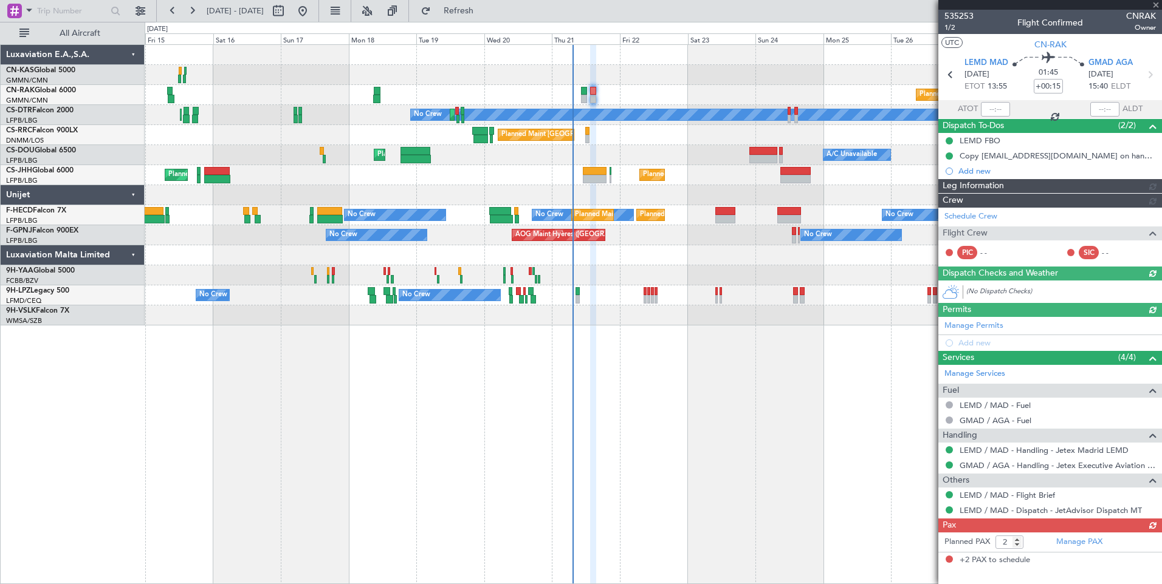
type input "[PERSON_NAME] ([PERSON_NAME])"
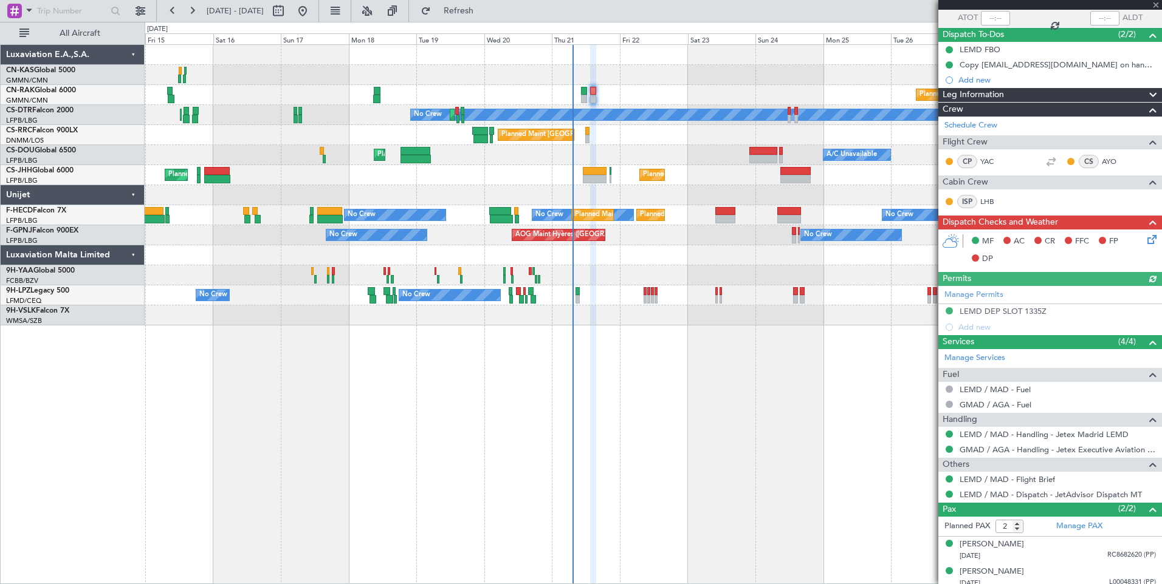
scroll to position [98, 0]
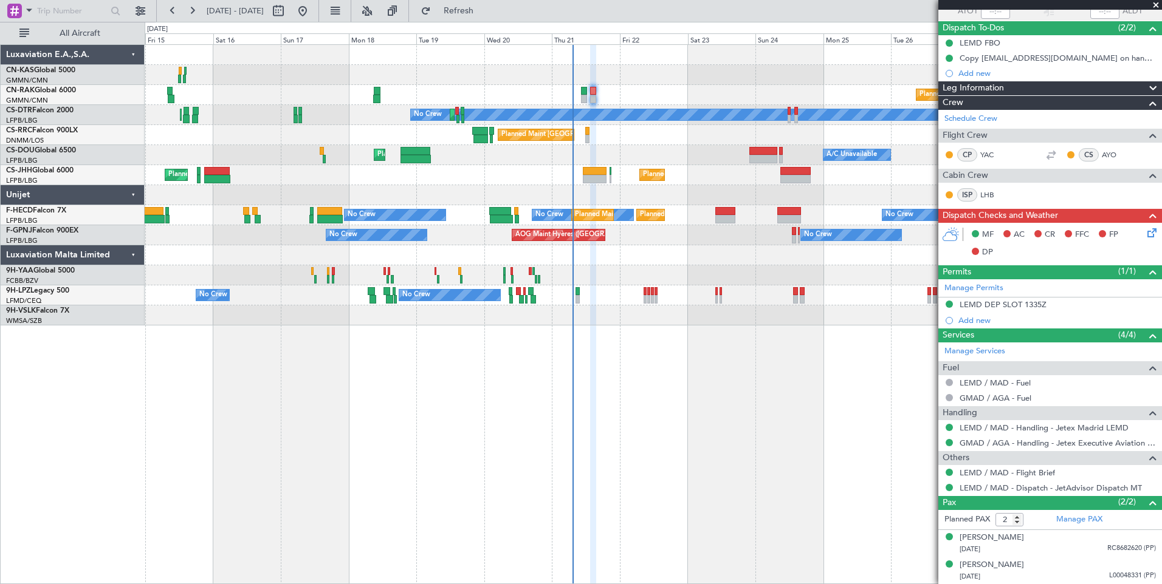
click at [1145, 234] on icon at bounding box center [1150, 231] width 10 height 10
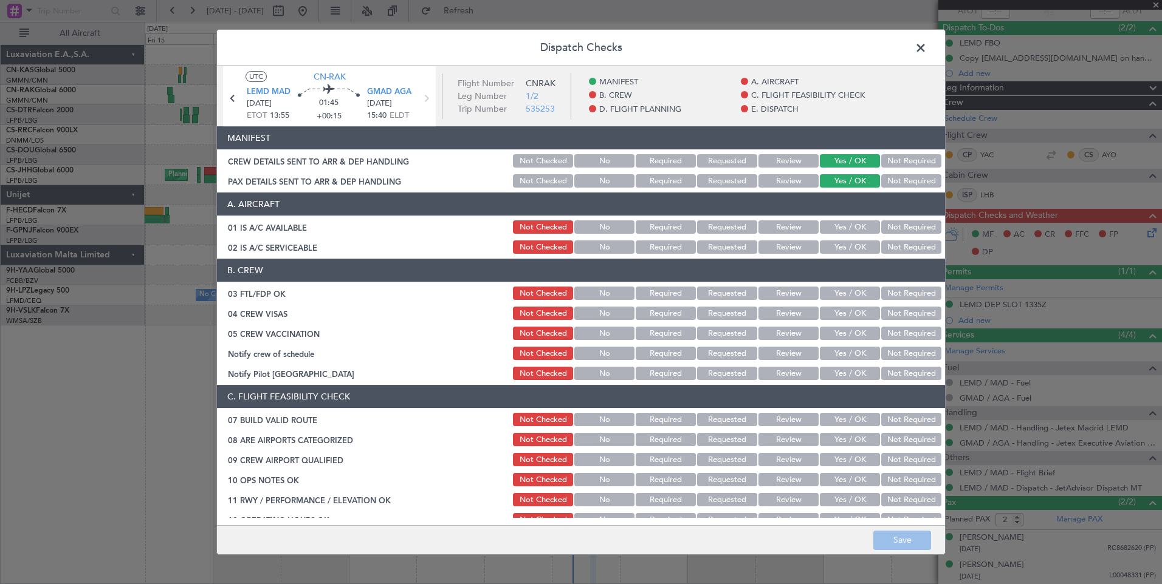
click at [846, 222] on button "Yes / OK" at bounding box center [850, 227] width 60 height 13
click at [849, 245] on button "Yes / OK" at bounding box center [850, 247] width 60 height 13
click at [852, 297] on button "Yes / OK" at bounding box center [850, 293] width 60 height 13
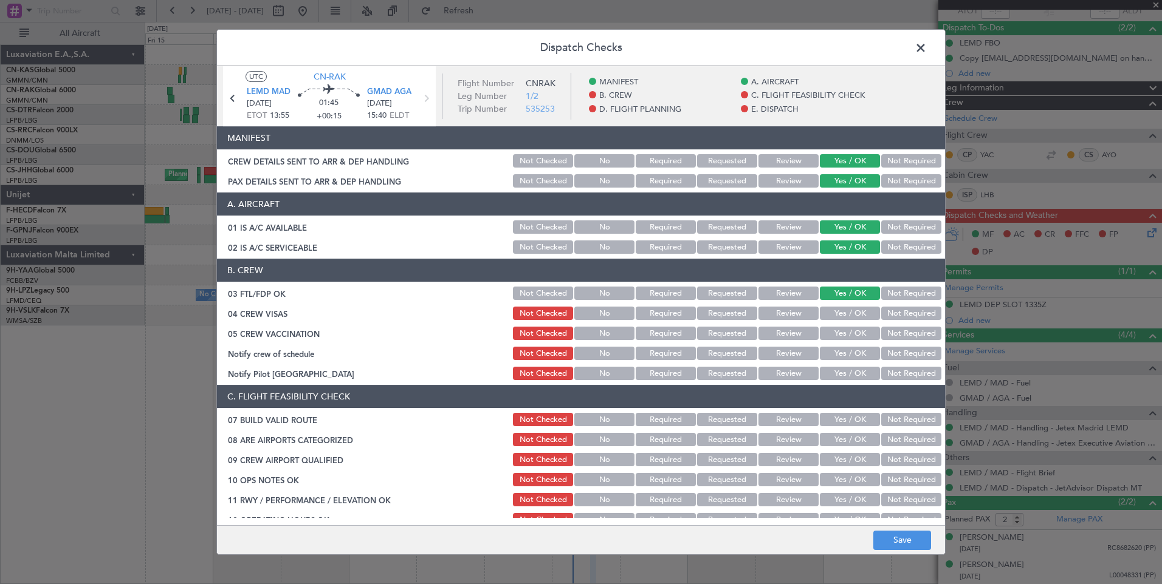
click at [855, 320] on button "Yes / OK" at bounding box center [850, 313] width 60 height 13
click at [855, 332] on button "Yes / OK" at bounding box center [850, 333] width 60 height 13
click at [855, 347] on button "Yes / OK" at bounding box center [850, 353] width 60 height 13
click at [855, 370] on button "Yes / OK" at bounding box center [850, 373] width 60 height 13
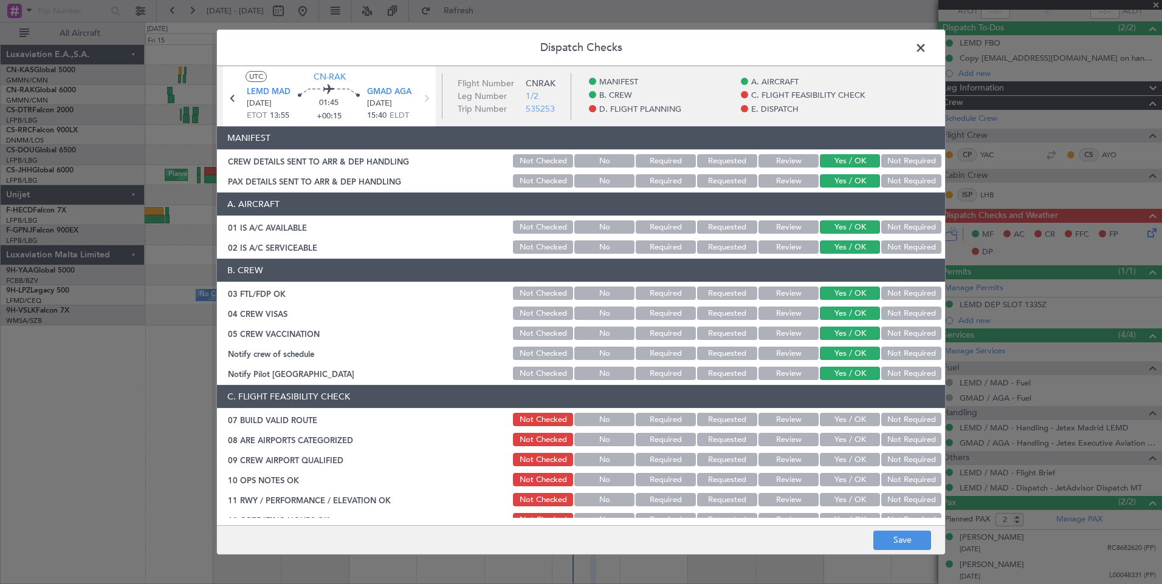
click at [852, 426] on button "Yes / OK" at bounding box center [850, 419] width 60 height 13
click at [852, 441] on button "Yes / OK" at bounding box center [850, 439] width 60 height 13
click at [852, 457] on button "Yes / OK" at bounding box center [850, 459] width 60 height 13
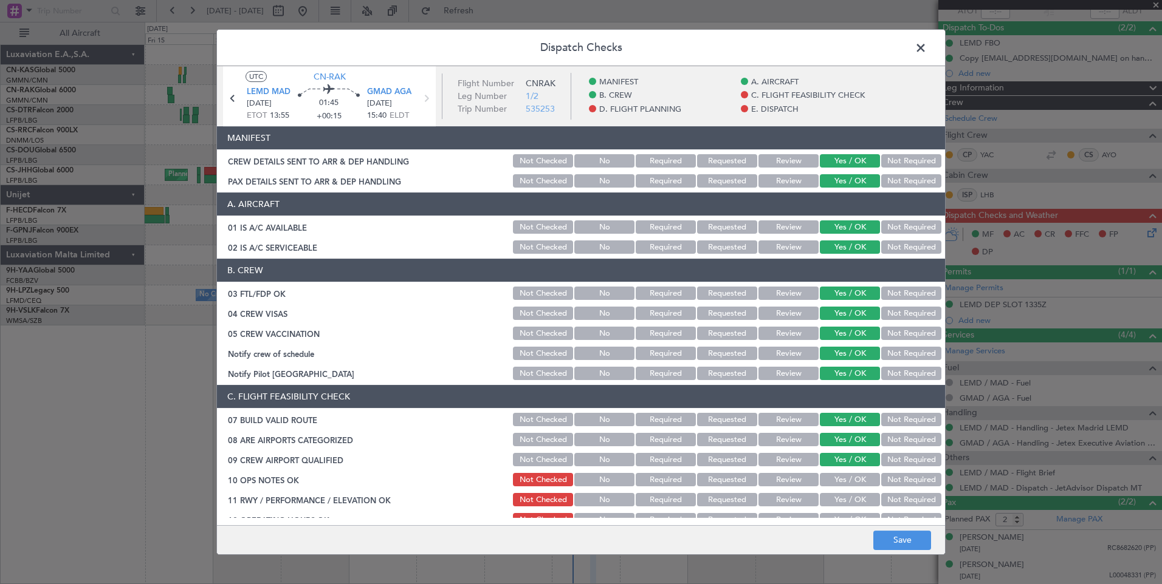
click at [854, 481] on button "Yes / OK" at bounding box center [850, 479] width 60 height 13
click at [856, 502] on button "Yes / OK" at bounding box center [850, 499] width 60 height 13
click at [856, 513] on div "Yes / OK" at bounding box center [848, 520] width 61 height 17
click at [856, 517] on button "Yes / OK" at bounding box center [850, 519] width 60 height 13
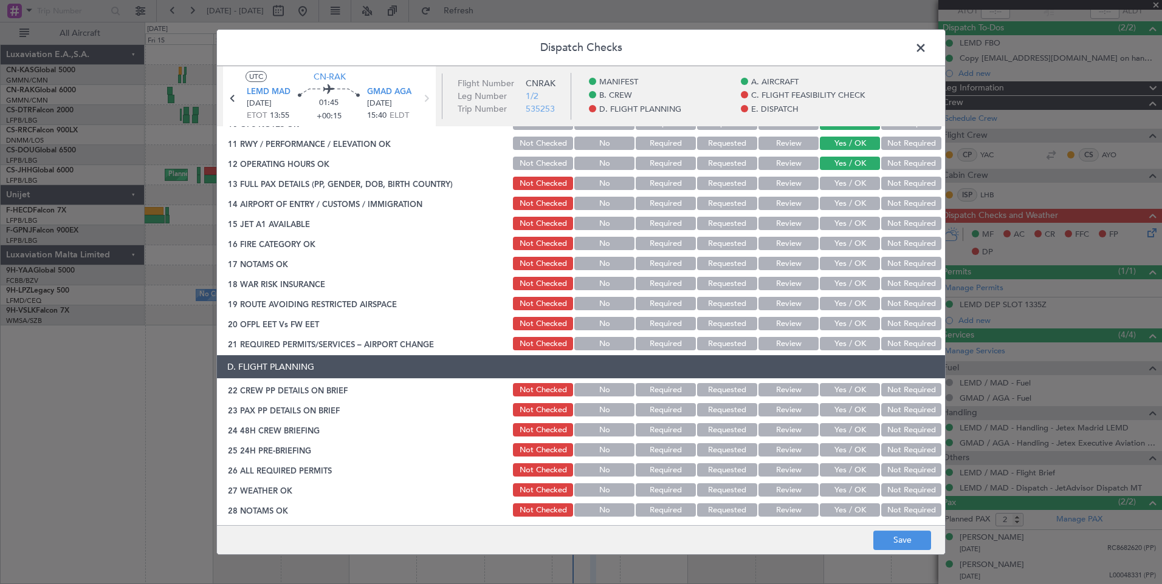
scroll to position [372, 0]
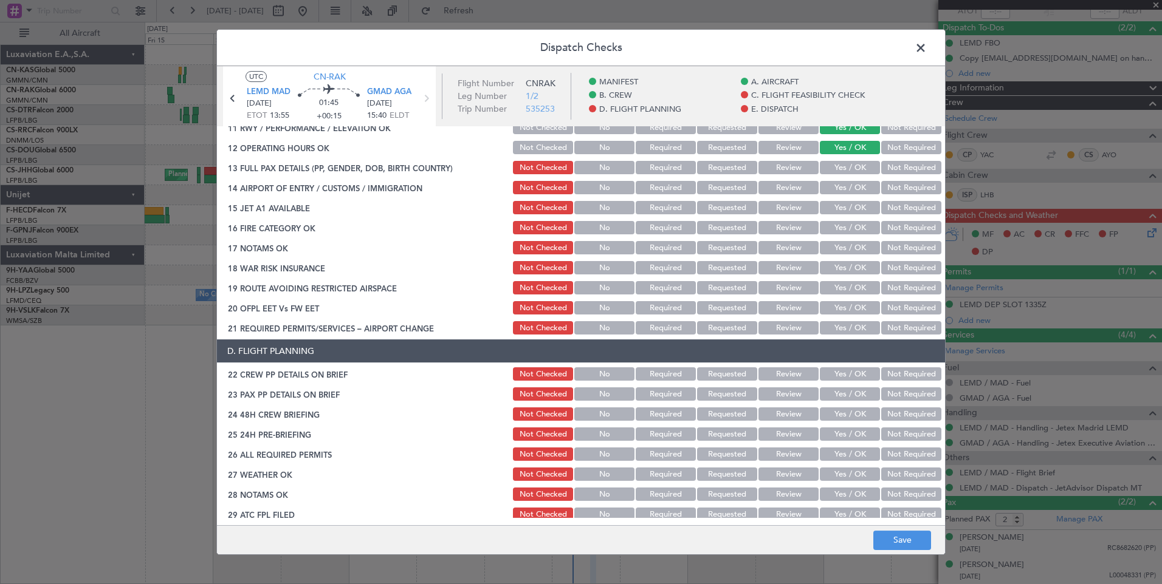
click at [847, 169] on button "Yes / OK" at bounding box center [850, 167] width 60 height 13
click at [847, 188] on button "Yes / OK" at bounding box center [850, 187] width 60 height 13
click at [847, 212] on button "Yes / OK" at bounding box center [850, 207] width 60 height 13
click at [850, 228] on button "Yes / OK" at bounding box center [850, 227] width 60 height 13
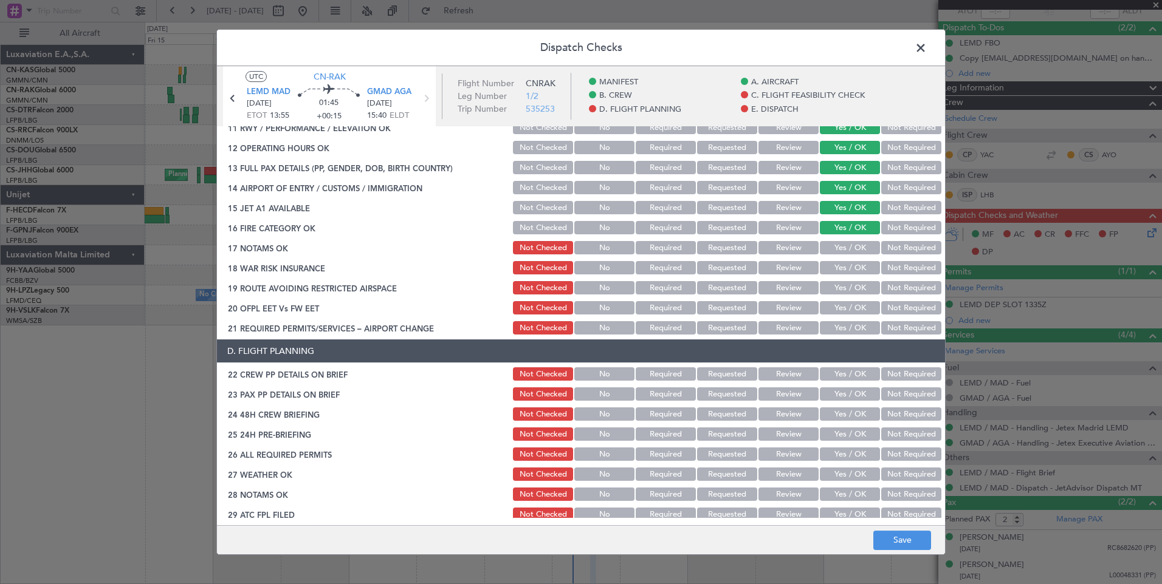
click at [851, 248] on button "Yes / OK" at bounding box center [850, 247] width 60 height 13
click at [852, 272] on button "Yes / OK" at bounding box center [850, 267] width 60 height 13
click at [852, 286] on button "Yes / OK" at bounding box center [850, 287] width 60 height 13
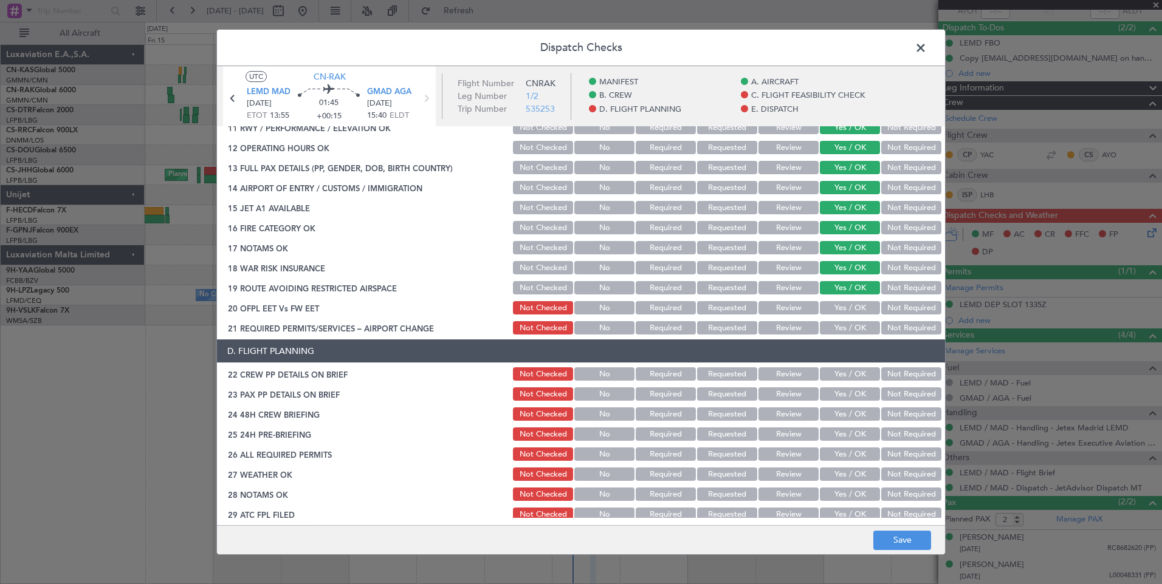
click at [852, 303] on button "Yes / OK" at bounding box center [850, 307] width 60 height 13
click at [852, 321] on button "Yes / OK" at bounding box center [850, 327] width 60 height 13
click at [856, 379] on button "Yes / OK" at bounding box center [850, 374] width 60 height 13
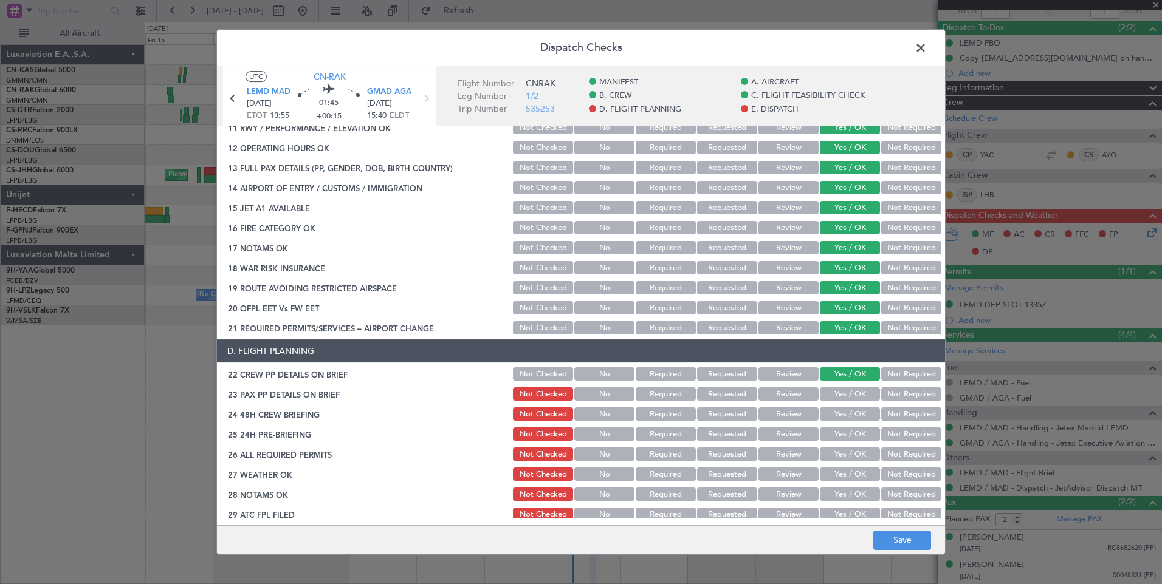
click at [856, 398] on button "Yes / OK" at bounding box center [850, 394] width 60 height 13
click at [855, 415] on button "Yes / OK" at bounding box center [850, 414] width 60 height 13
click at [855, 431] on button "Yes / OK" at bounding box center [850, 434] width 60 height 13
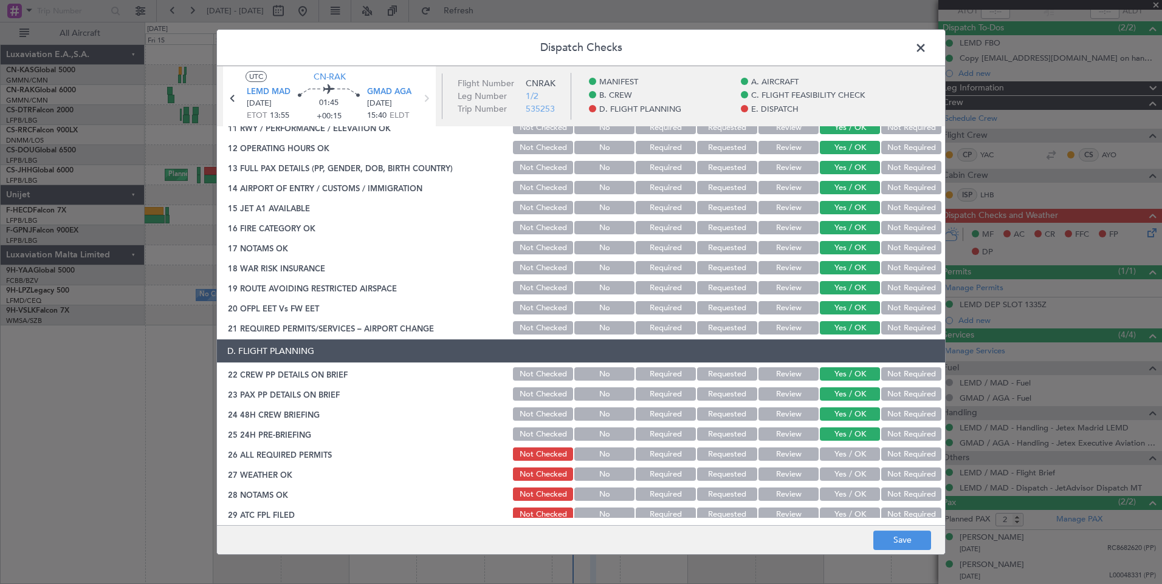
click at [855, 451] on button "Yes / OK" at bounding box center [850, 454] width 60 height 13
click at [855, 472] on button "Yes / OK" at bounding box center [850, 474] width 60 height 13
click at [855, 493] on button "Yes / OK" at bounding box center [850, 494] width 60 height 13
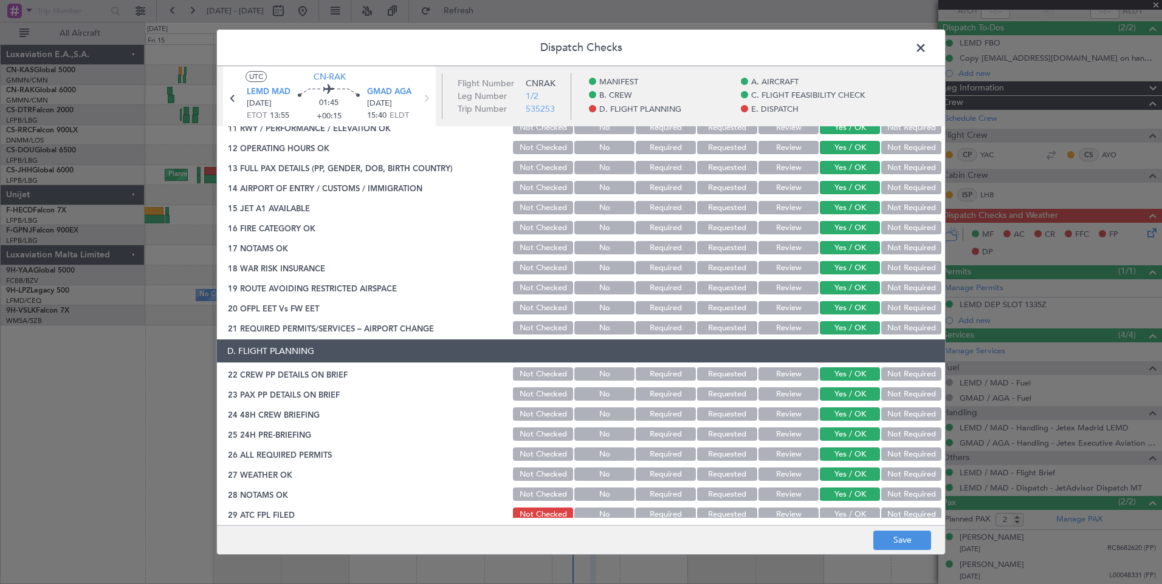
click at [855, 519] on main "UTC CN-RAK LEMD MAD [DATE] ETOT 13:55 01:45 +00:15 GMAD AGA [DATE] 15:40 ELDT F…" at bounding box center [581, 298] width 728 height 464
click at [850, 509] on button "Yes / OK" at bounding box center [850, 514] width 60 height 13
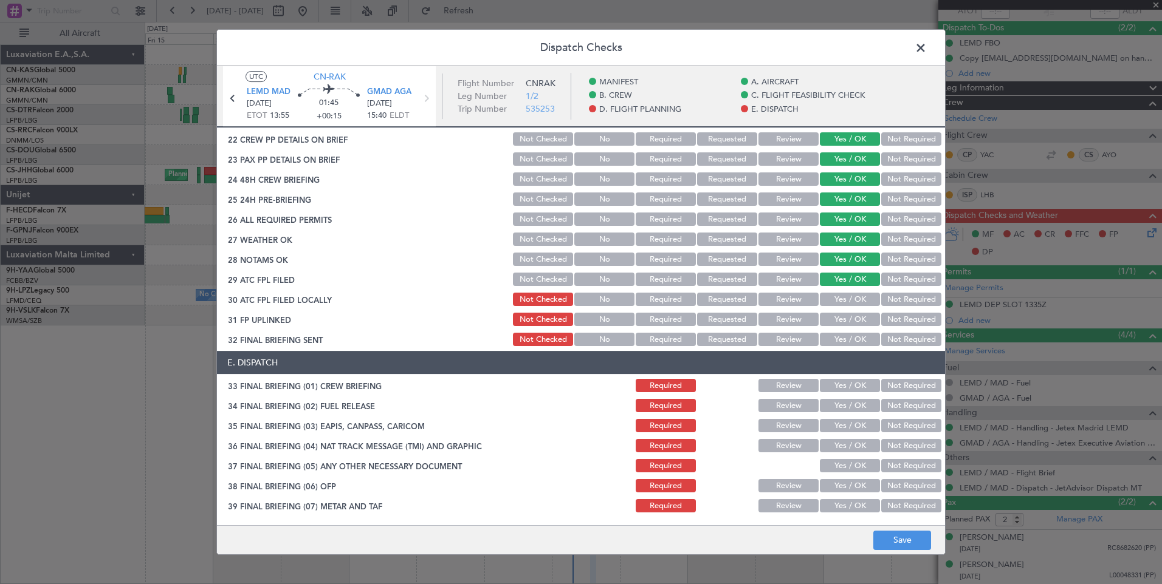
scroll to position [708, 0]
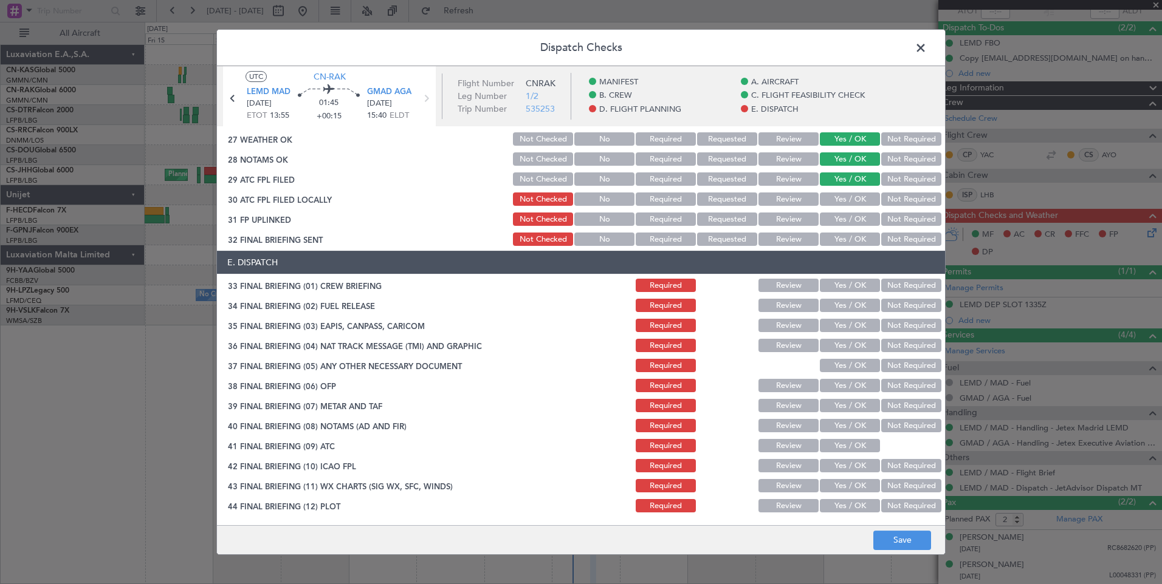
click at [834, 205] on button "Yes / OK" at bounding box center [850, 199] width 60 height 13
click at [838, 224] on button "Yes / OK" at bounding box center [850, 219] width 60 height 13
click at [840, 241] on button "Yes / OK" at bounding box center [850, 239] width 60 height 13
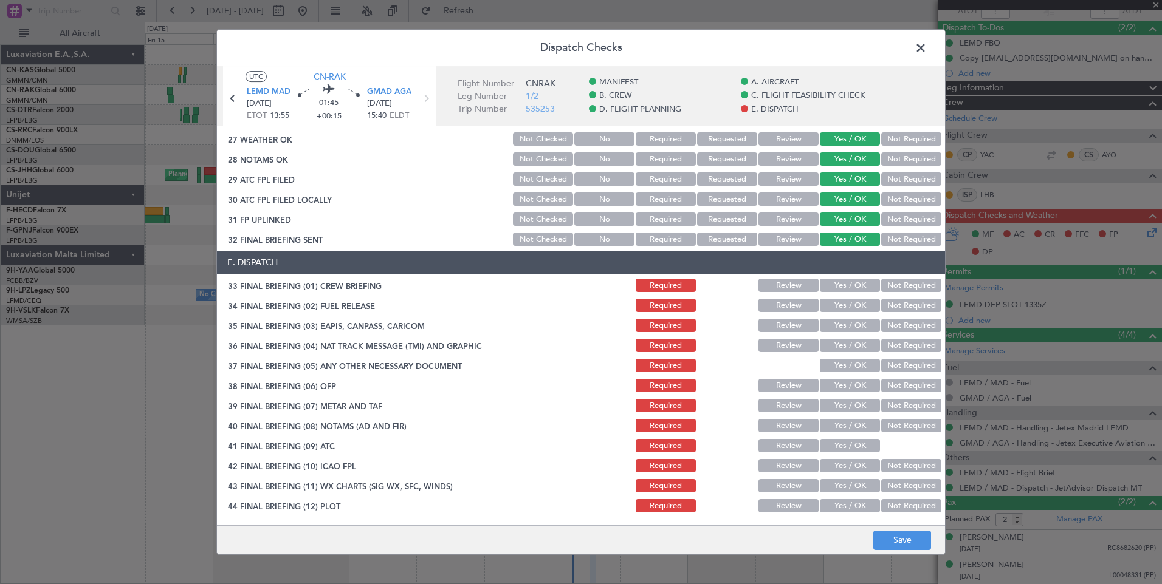
click at [844, 281] on button "Yes / OK" at bounding box center [850, 285] width 60 height 13
click at [849, 306] on button "Yes / OK" at bounding box center [850, 305] width 60 height 13
click at [849, 329] on button "Yes / OK" at bounding box center [850, 325] width 60 height 13
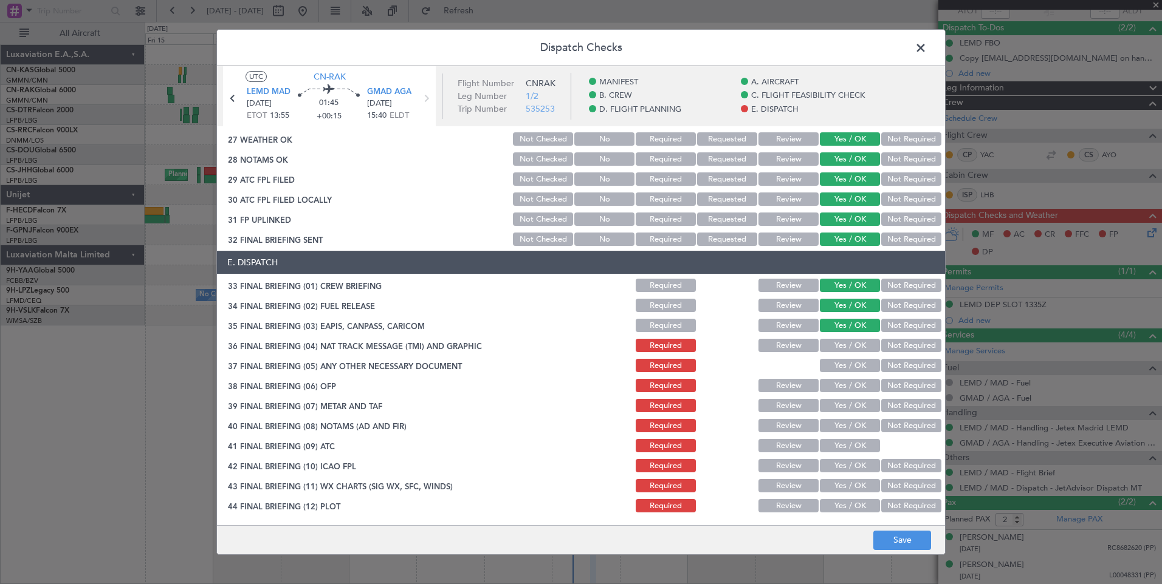
click at [851, 340] on button "Yes / OK" at bounding box center [850, 345] width 60 height 13
click at [852, 367] on button "Yes / OK" at bounding box center [850, 365] width 60 height 13
click at [851, 391] on button "Yes / OK" at bounding box center [850, 385] width 60 height 13
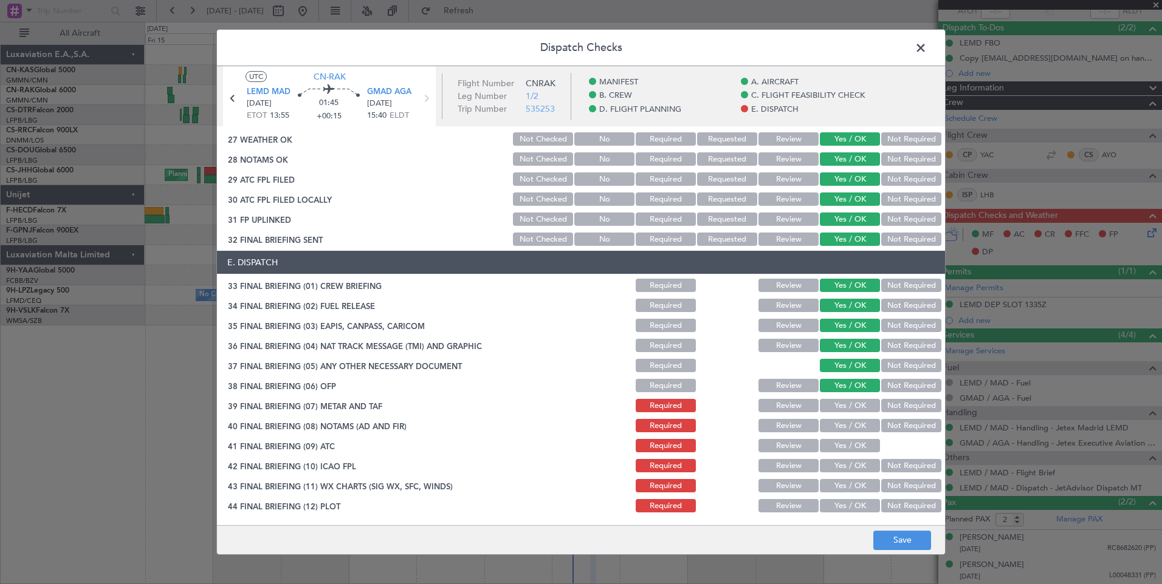
click at [852, 408] on button "Yes / OK" at bounding box center [850, 405] width 60 height 13
click at [852, 426] on button "Yes / OK" at bounding box center [850, 425] width 60 height 13
click at [854, 450] on button "Yes / OK" at bounding box center [850, 445] width 60 height 13
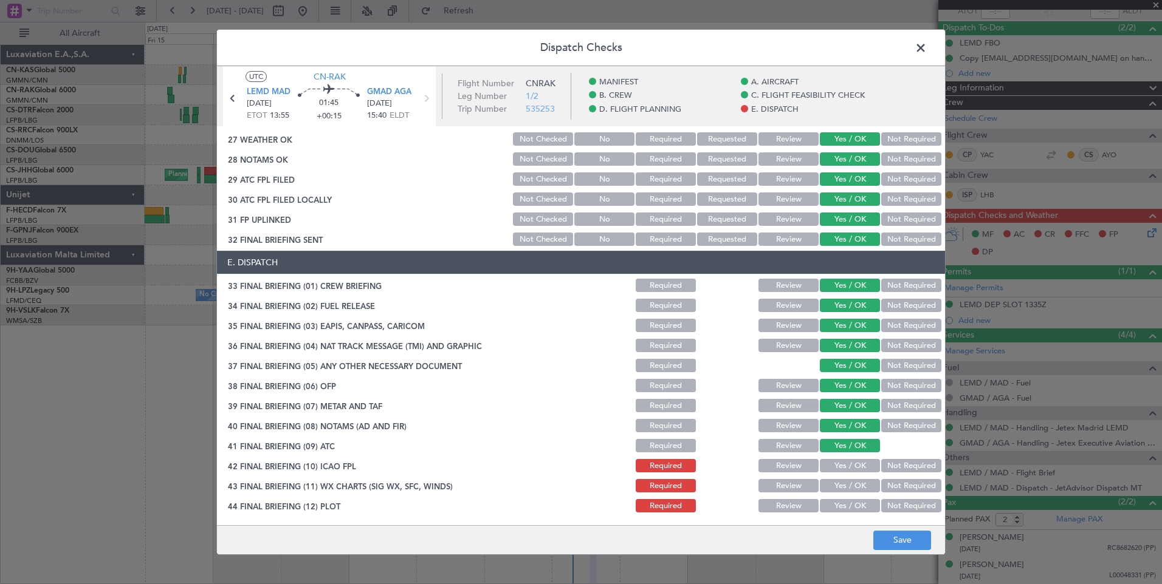
click at [855, 463] on button "Yes / OK" at bounding box center [850, 465] width 60 height 13
click at [856, 487] on button "Yes / OK" at bounding box center [850, 485] width 60 height 13
click at [858, 504] on button "Yes / OK" at bounding box center [850, 505] width 60 height 13
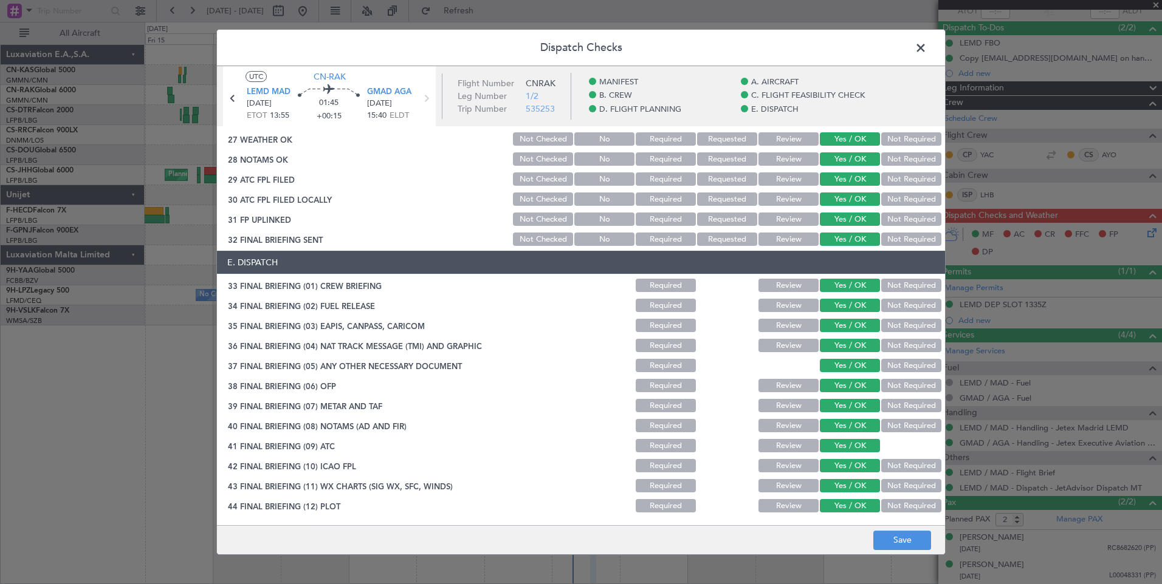
click at [902, 553] on footer "Save" at bounding box center [581, 539] width 728 height 29
click at [895, 536] on button "Save" at bounding box center [902, 540] width 58 height 19
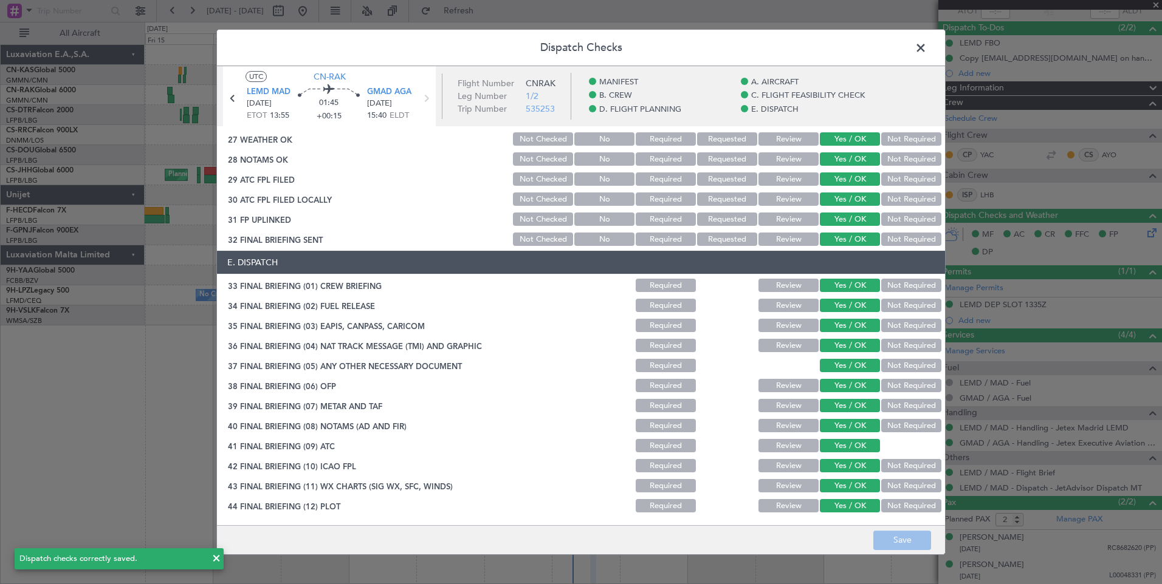
click at [926, 50] on span at bounding box center [926, 51] width 0 height 24
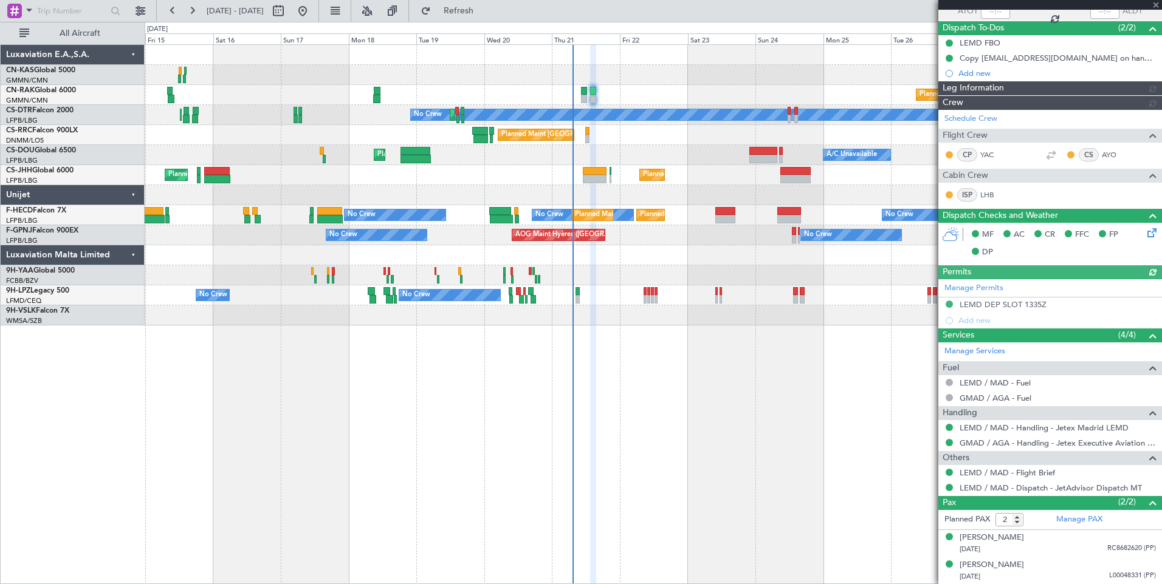
type input "[PERSON_NAME] ([PERSON_NAME])"
